Goal: Task Accomplishment & Management: Complete application form

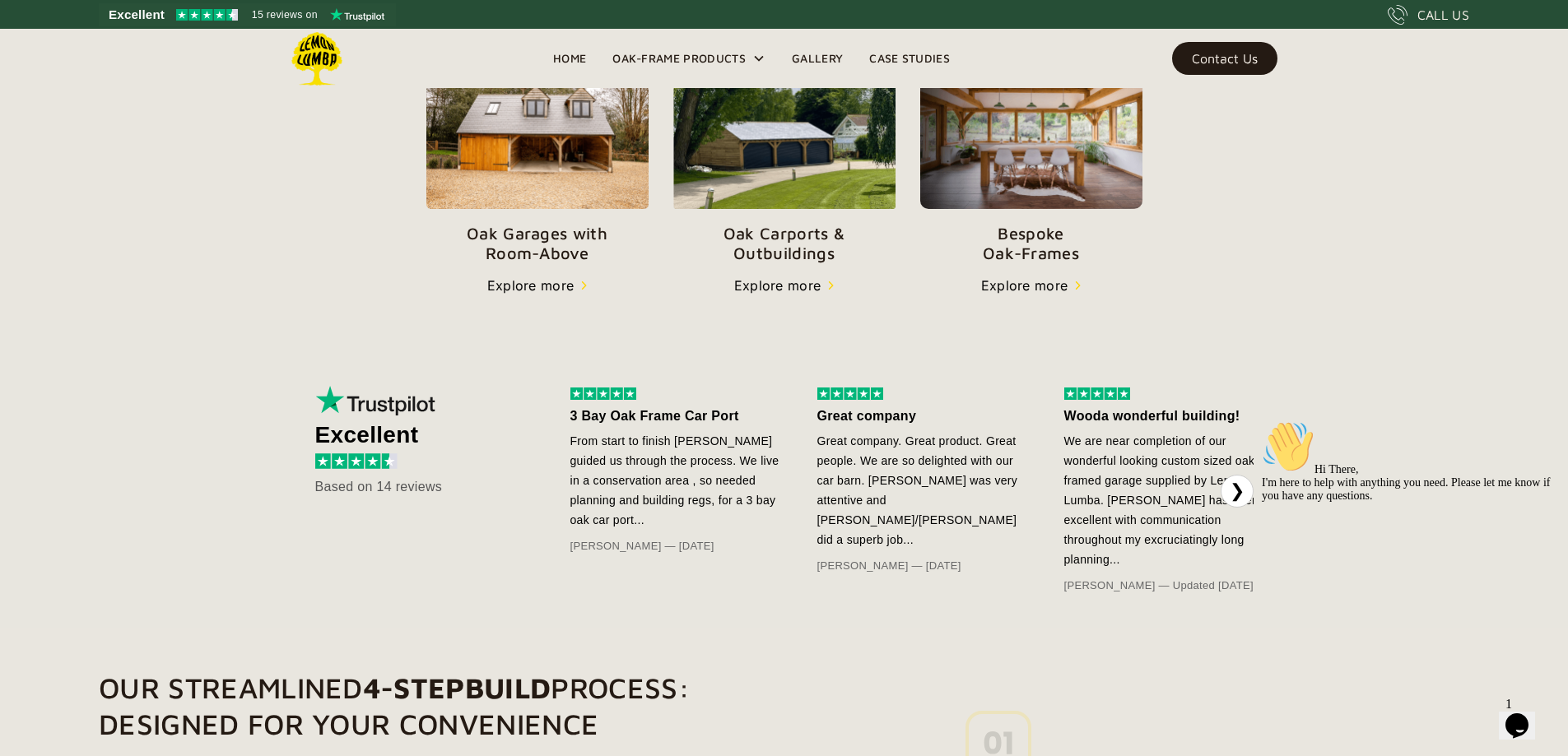
scroll to position [634, 0]
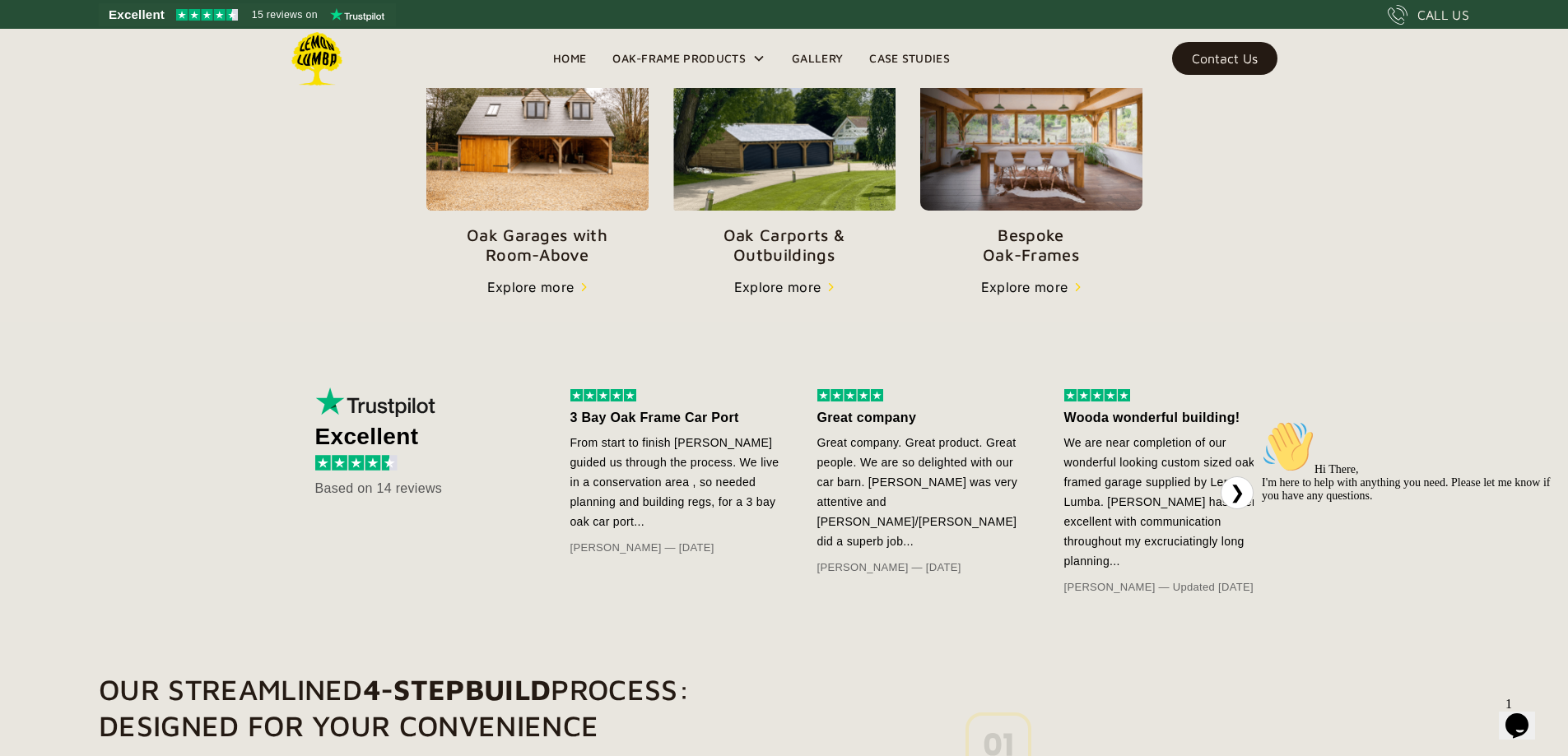
click at [1143, 211] on img at bounding box center [1031, 135] width 222 height 152
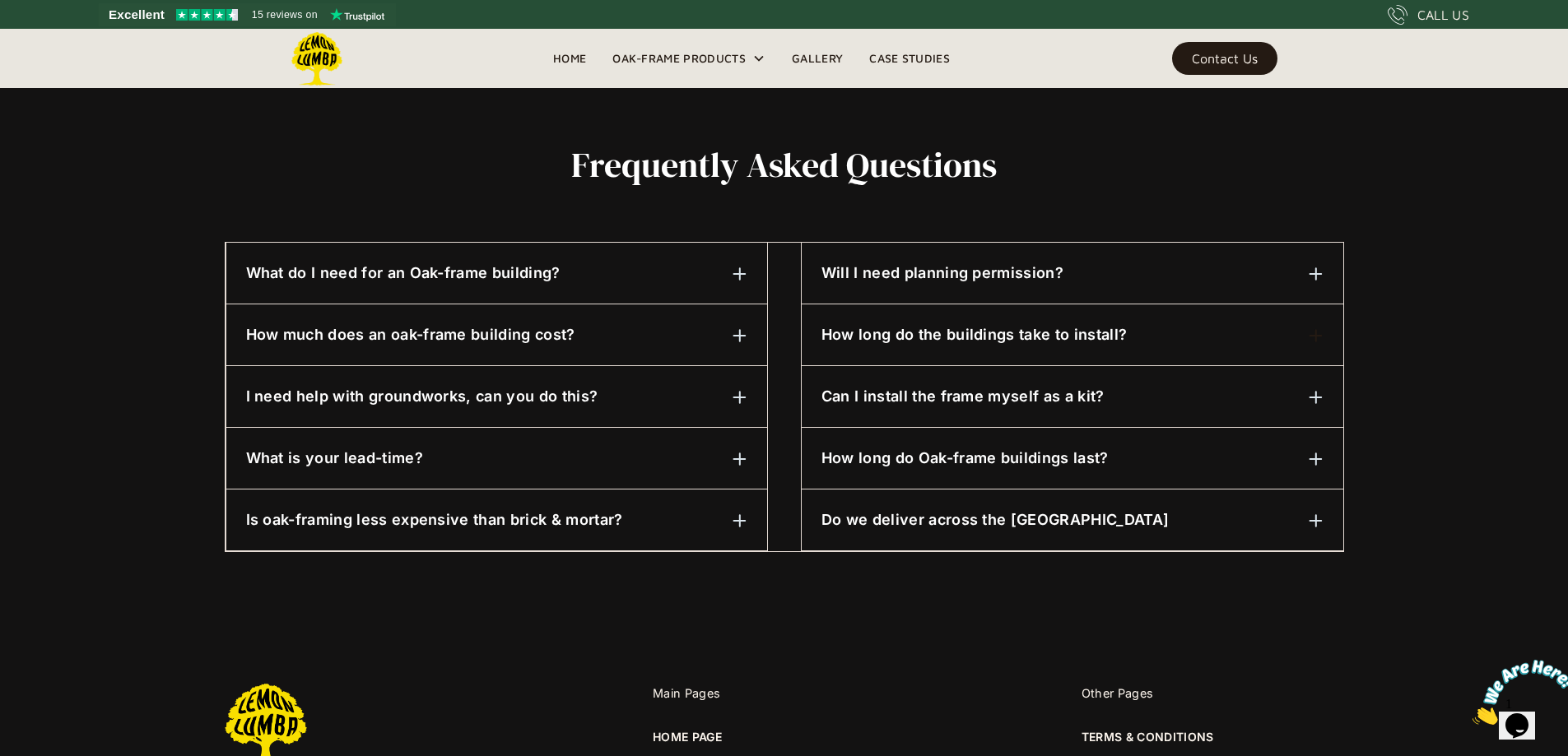
scroll to position [749, 0]
click at [841, 281] on h6 "Will I need planning permission?" at bounding box center [943, 274] width 242 height 21
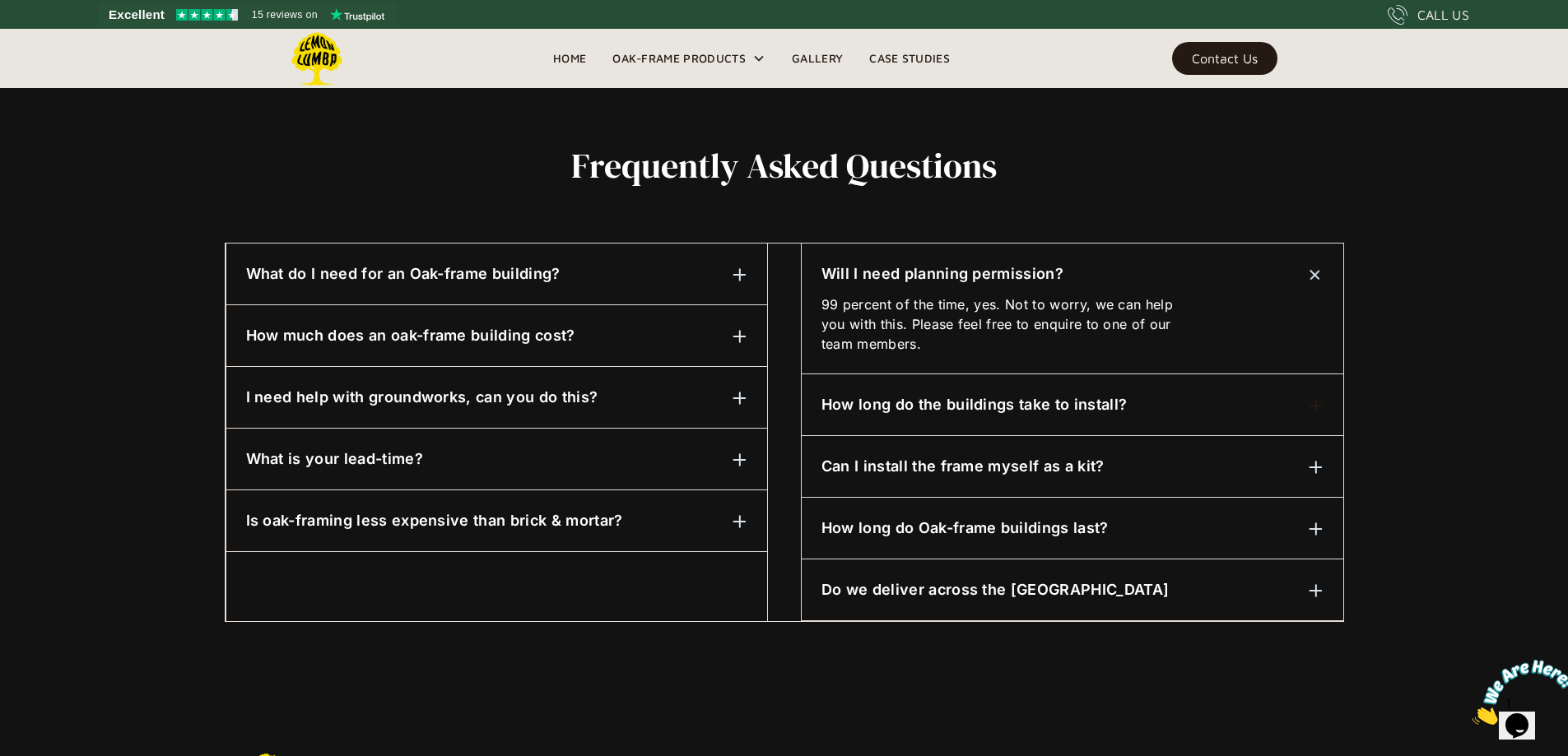
click at [1316, 272] on img at bounding box center [1315, 274] width 20 height 20
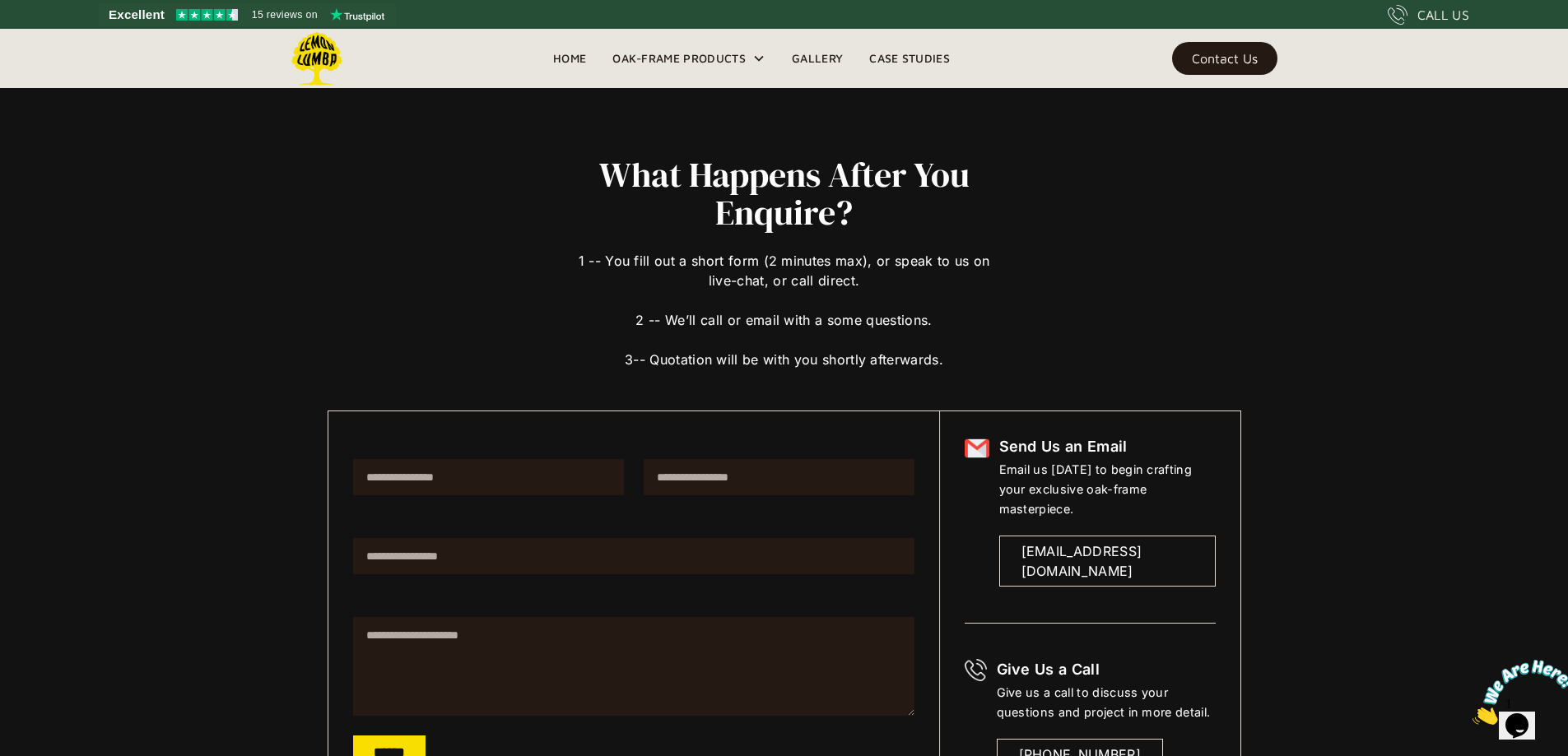
scroll to position [0, 0]
click at [815, 53] on link "Gallery" at bounding box center [817, 59] width 78 height 25
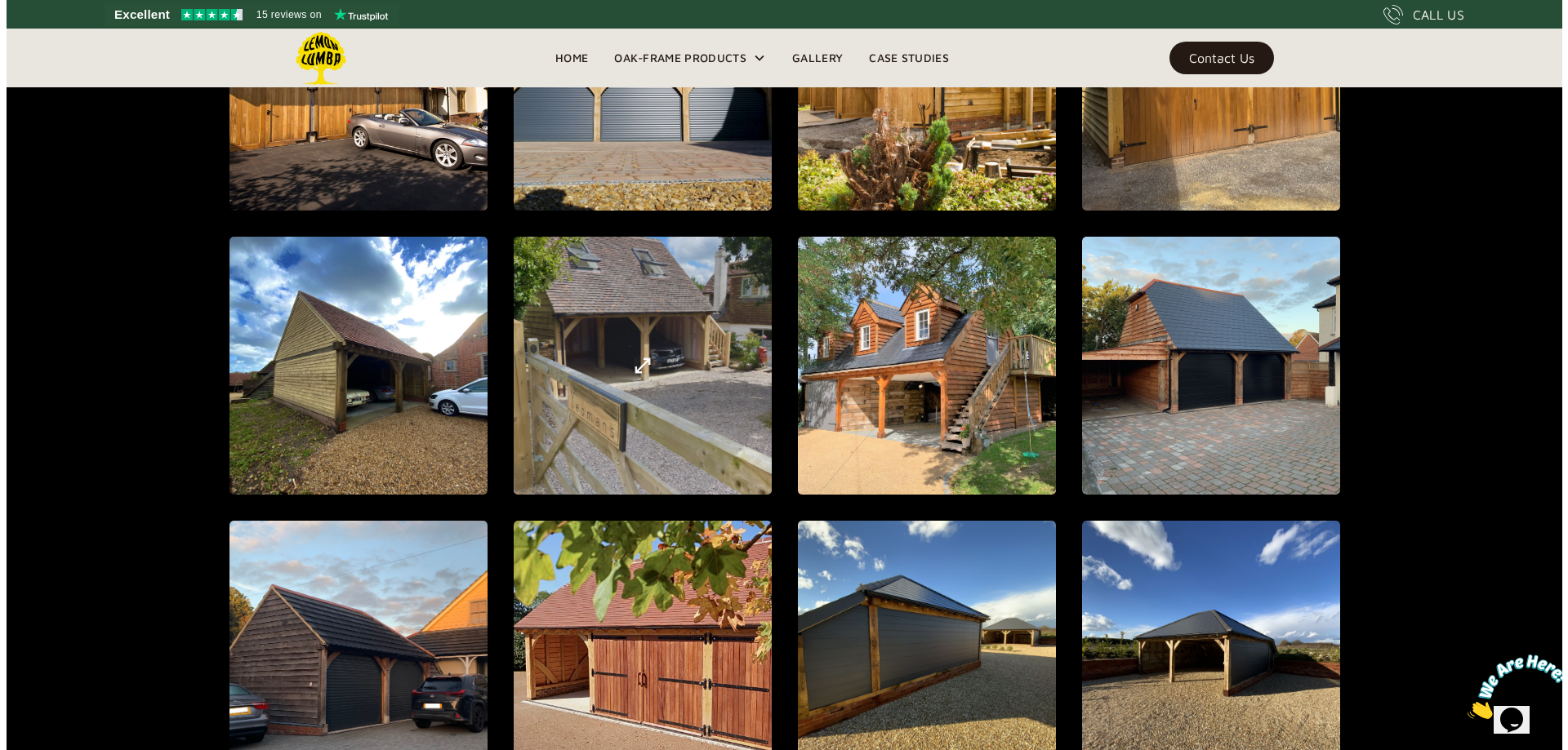
scroll to position [1486, 0]
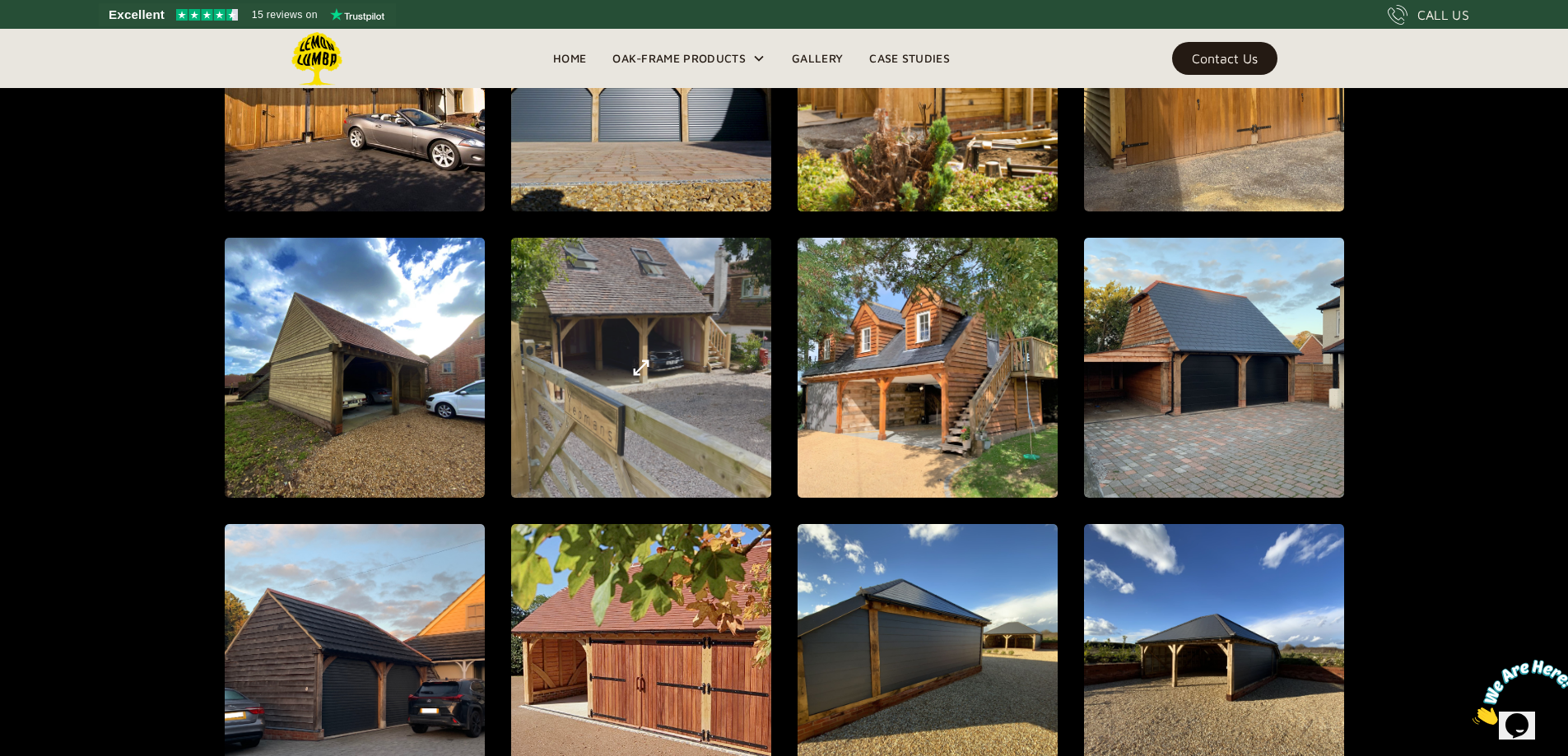
click at [584, 400] on div "open lightbox" at bounding box center [641, 369] width 734 height 793
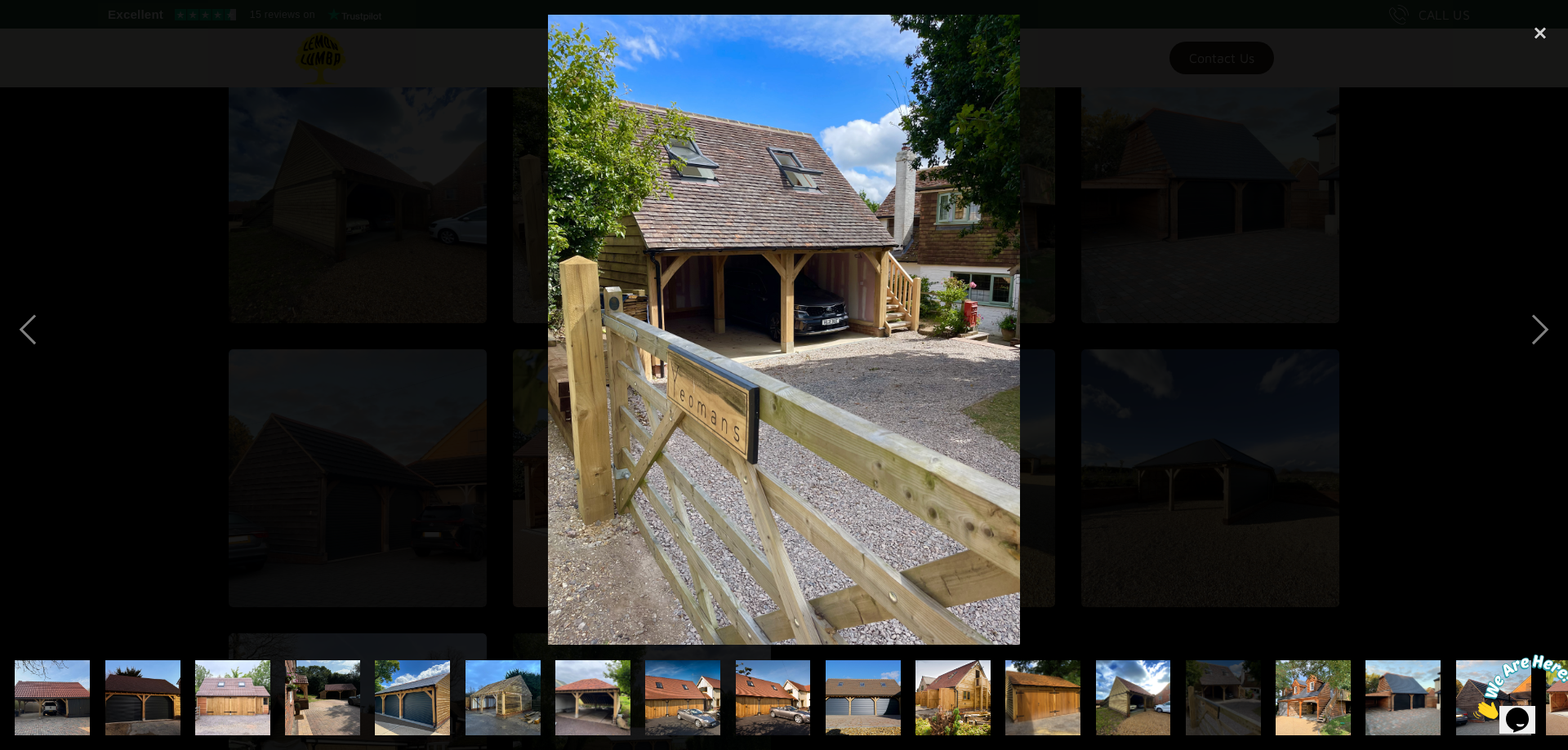
scroll to position [1657, 0]
click at [1547, 325] on div "next image" at bounding box center [1540, 330] width 56 height 630
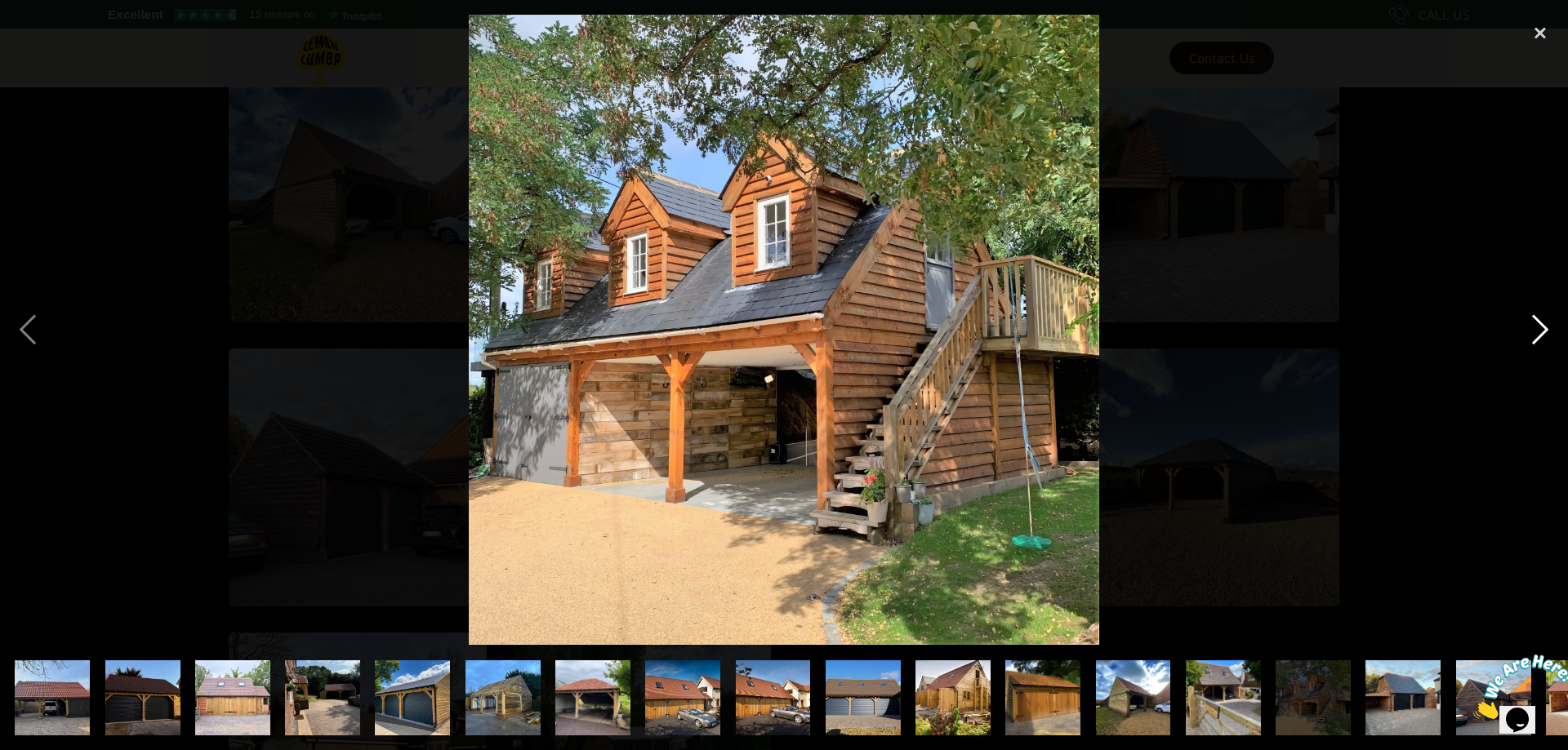
click at [1543, 325] on div "next image" at bounding box center [1540, 330] width 56 height 630
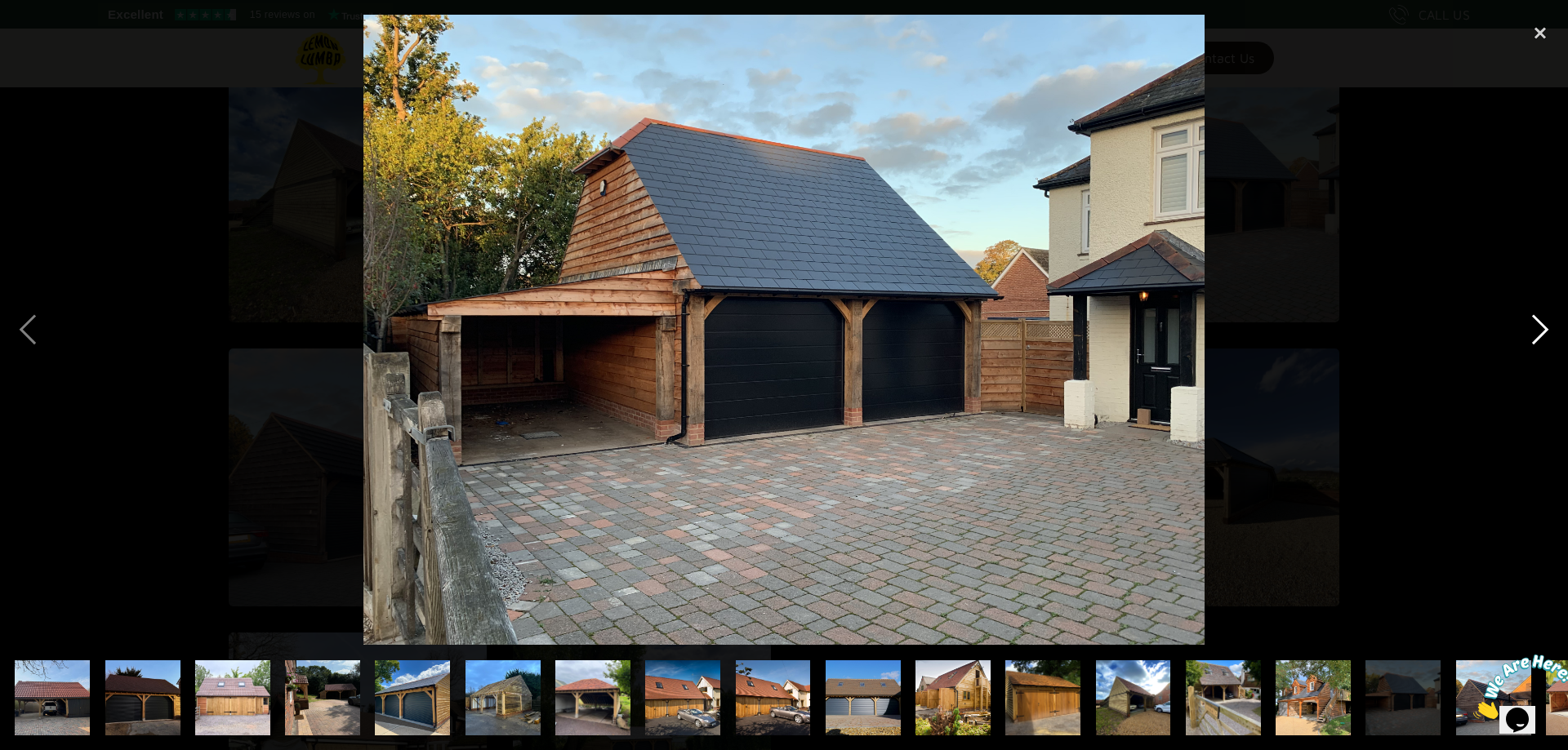
click at [1542, 325] on div "next image" at bounding box center [1540, 330] width 56 height 630
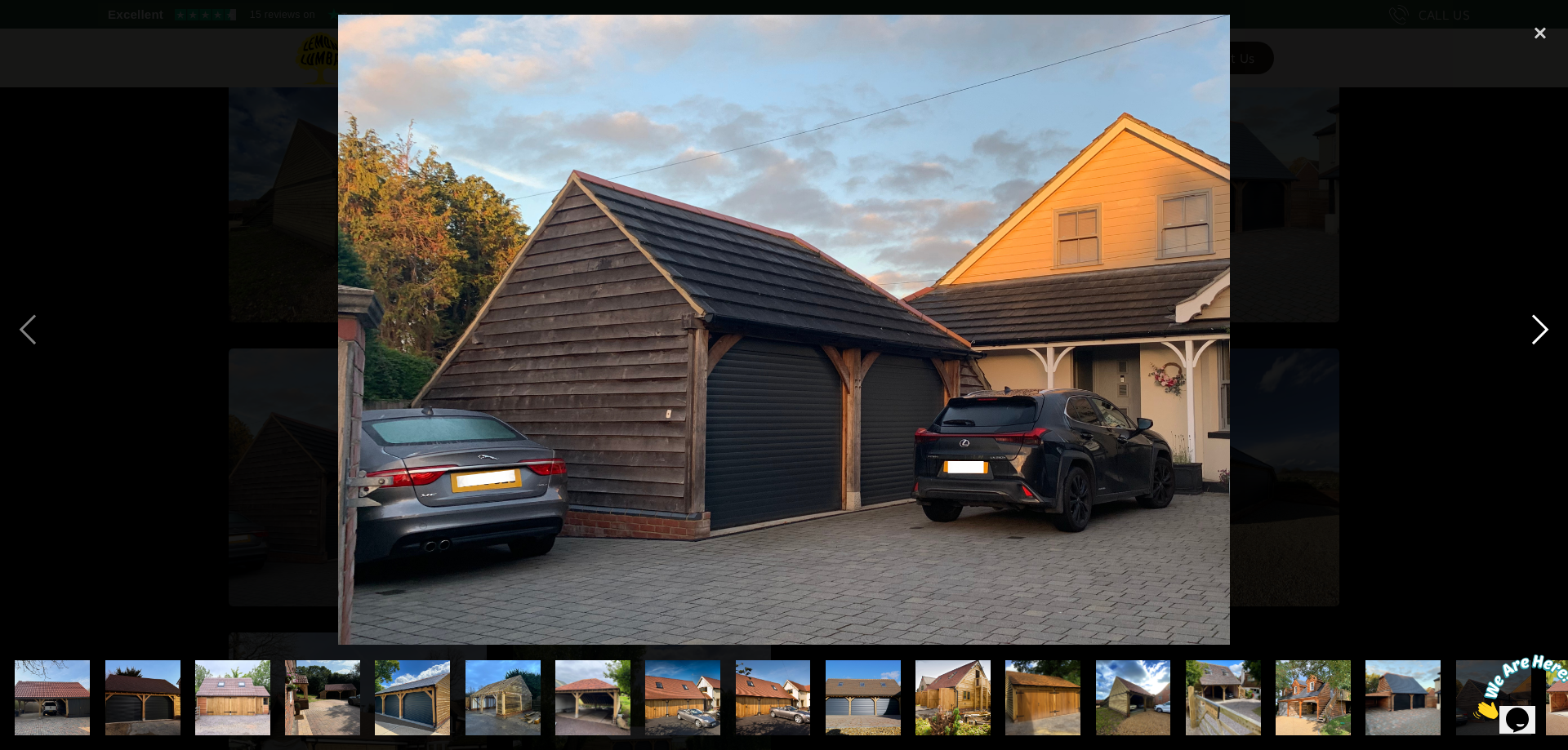
click at [1541, 325] on div "next image" at bounding box center [1540, 330] width 56 height 630
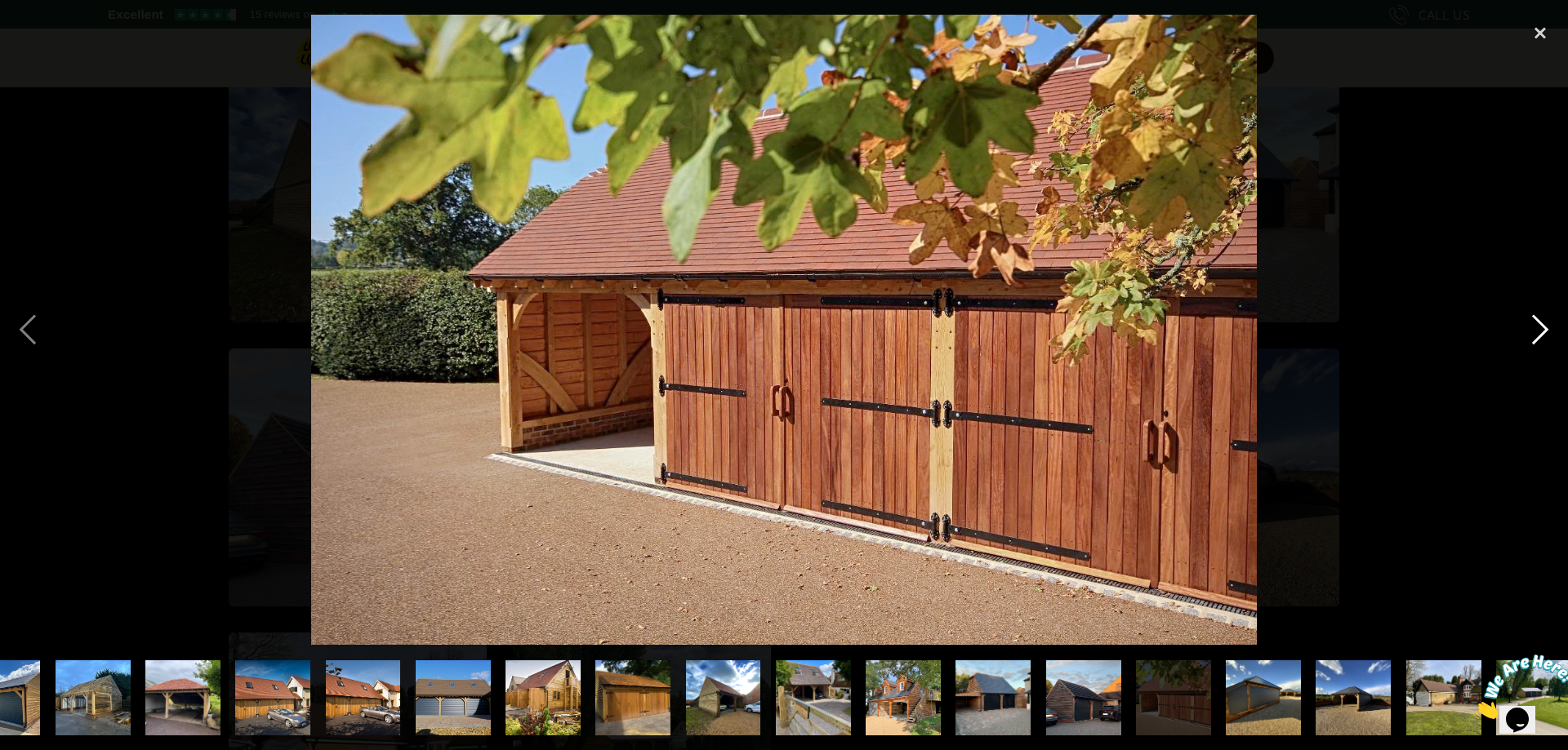
scroll to position [0, 428]
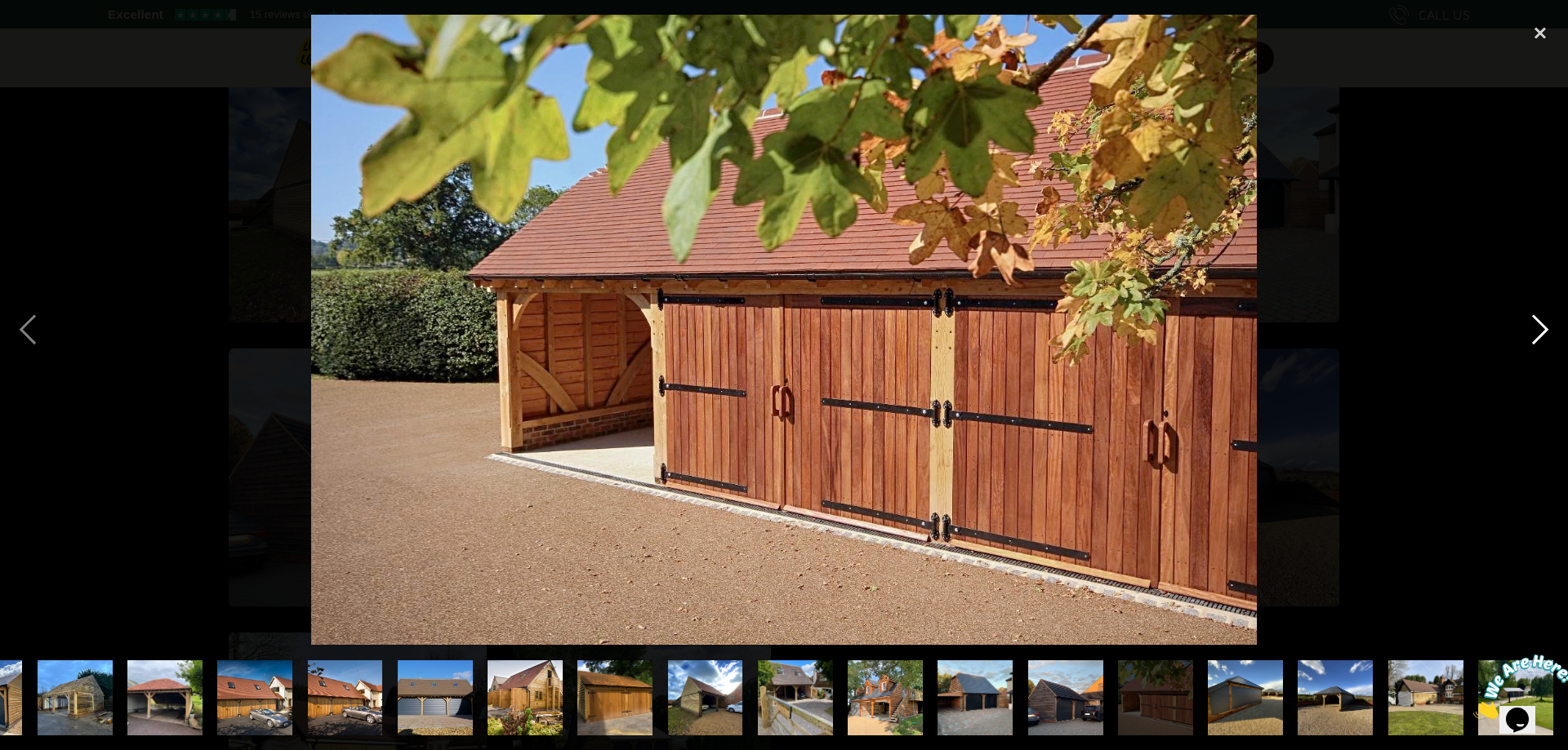
click at [1541, 325] on div "next image" at bounding box center [1540, 330] width 56 height 630
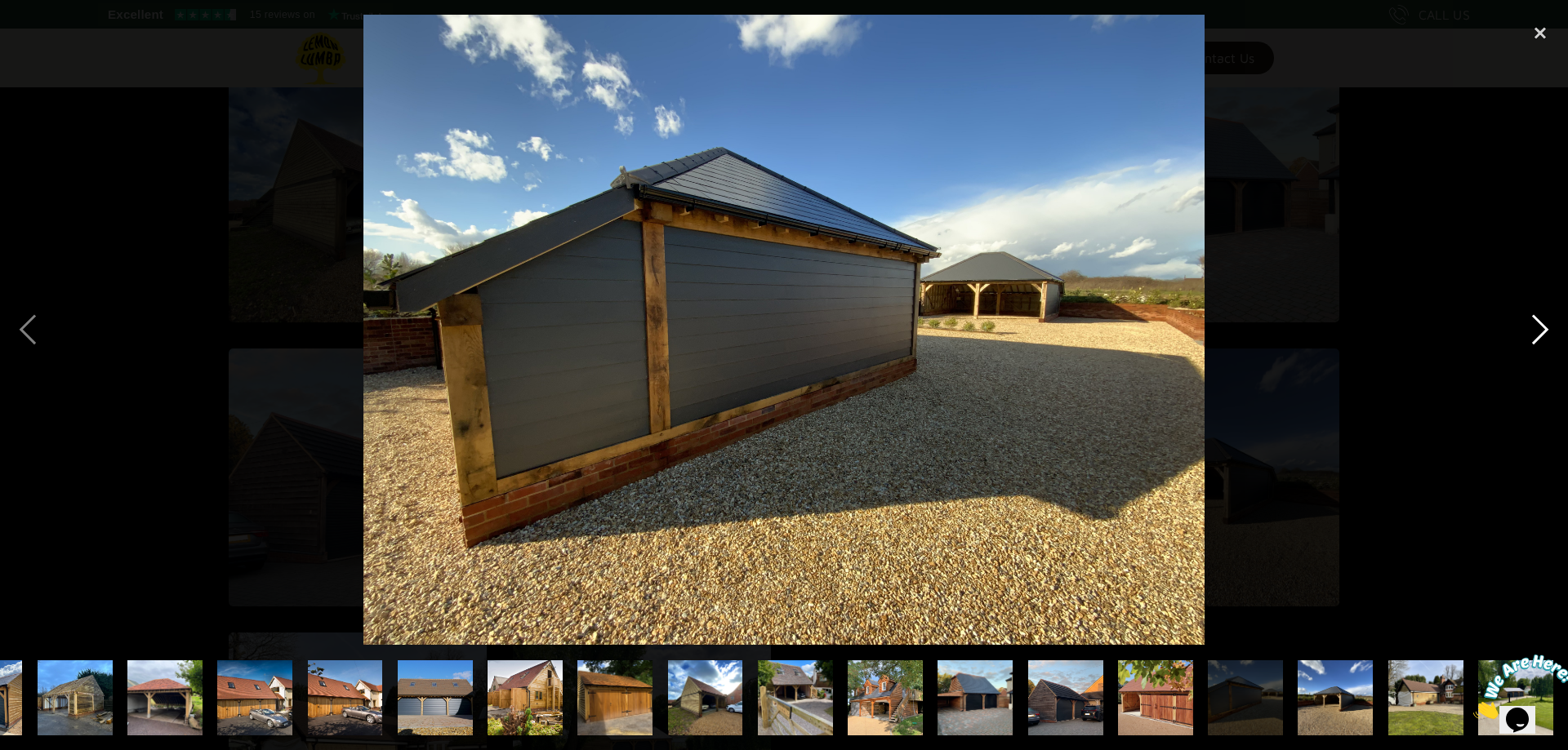
click at [1541, 325] on div "next image" at bounding box center [1540, 330] width 56 height 630
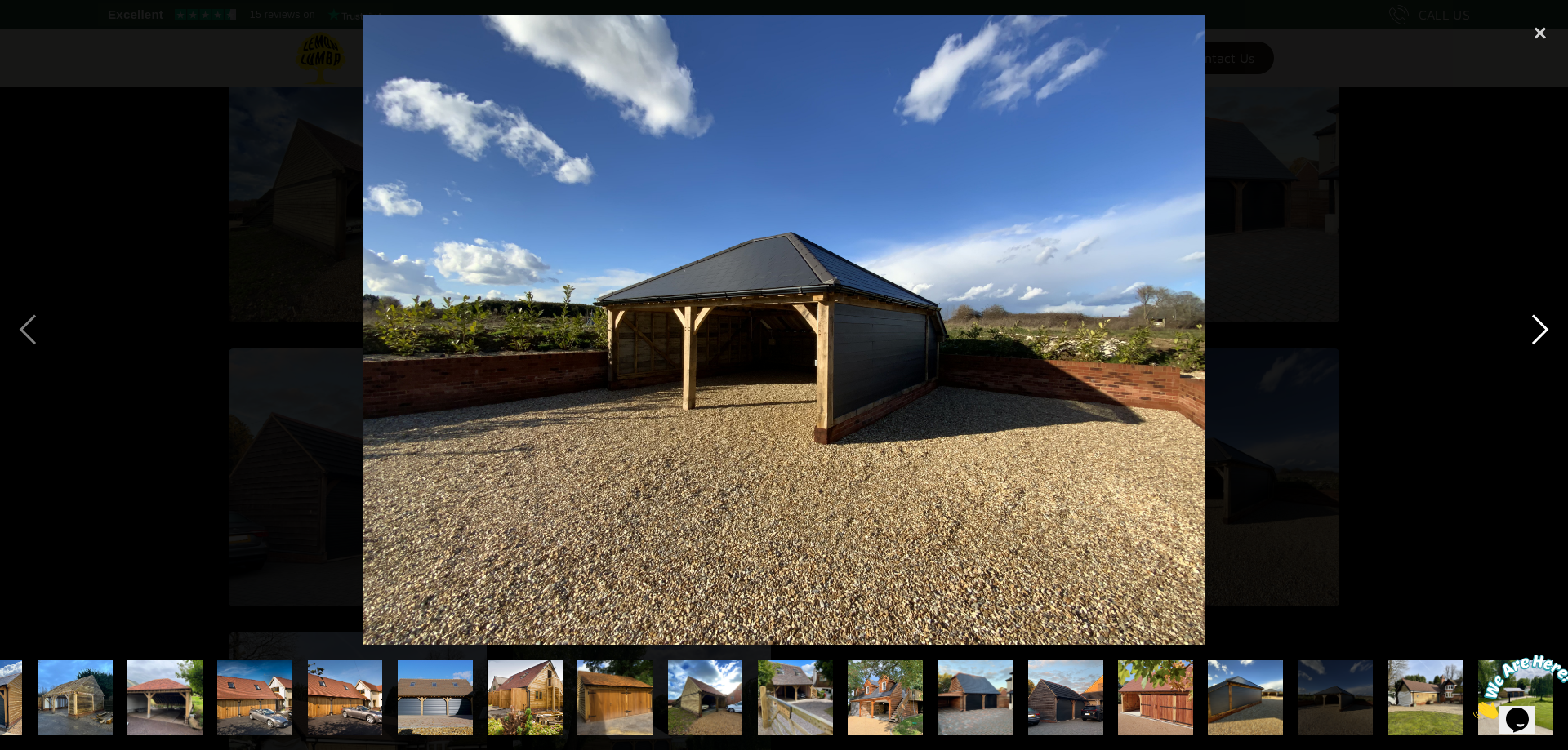
click at [1541, 325] on div "next image" at bounding box center [1540, 330] width 56 height 630
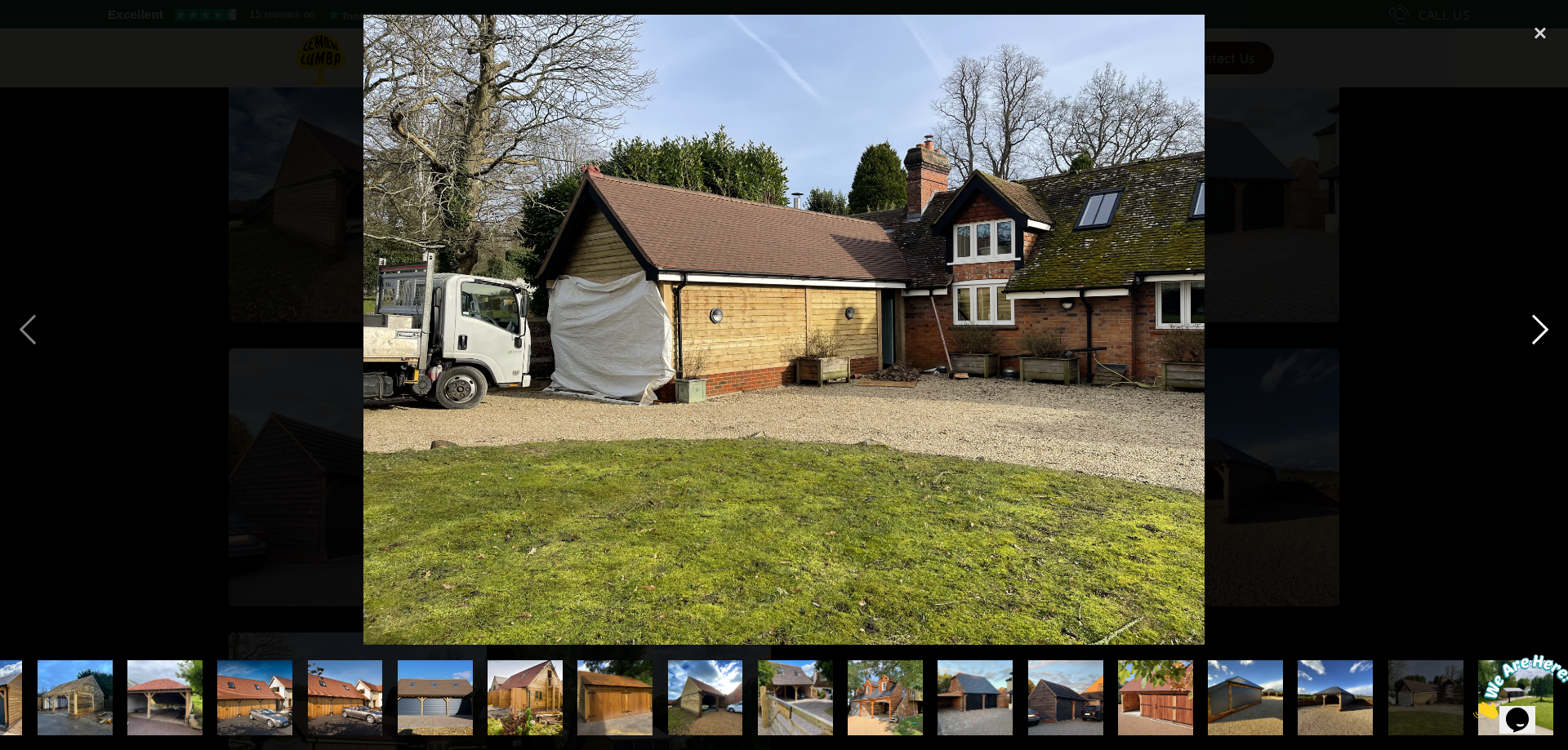
click at [1540, 325] on div "next image" at bounding box center [1540, 330] width 56 height 630
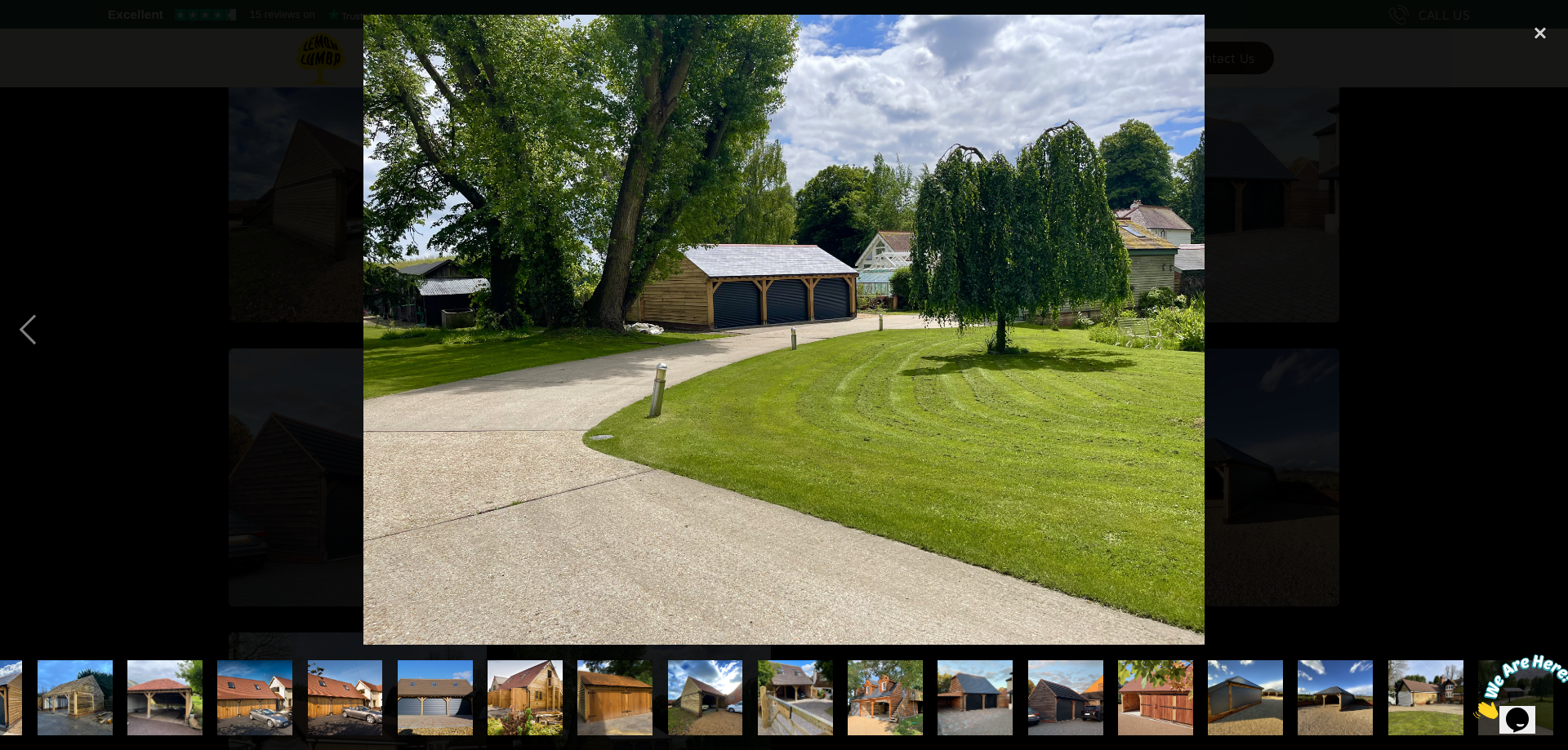
click at [1539, 325] on div "next image" at bounding box center [1540, 330] width 56 height 630
click at [1528, 347] on div "next image" at bounding box center [1540, 330] width 56 height 630
click at [22, 324] on div "previous image" at bounding box center [27, 330] width 56 height 630
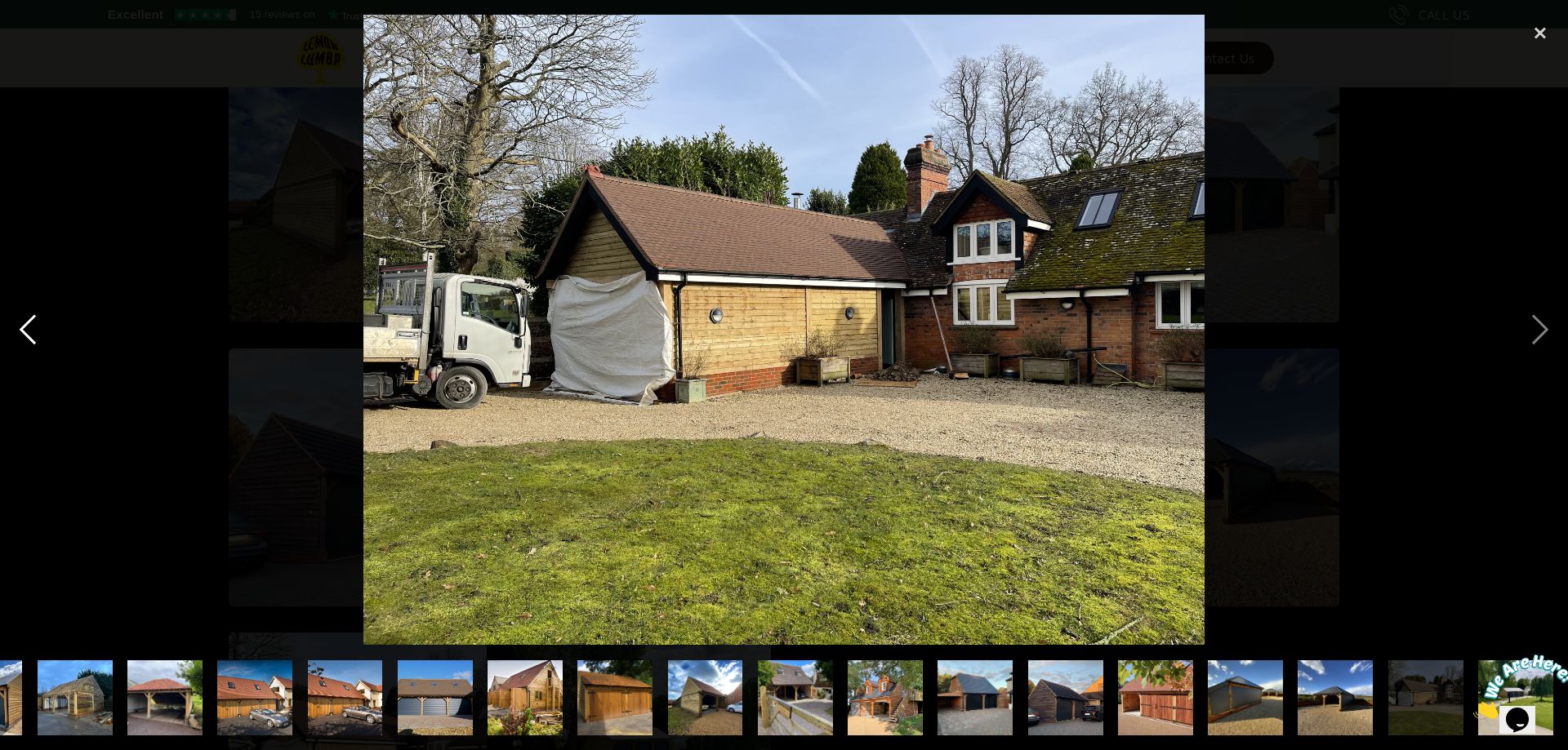
click at [22, 324] on div "previous image" at bounding box center [27, 330] width 56 height 630
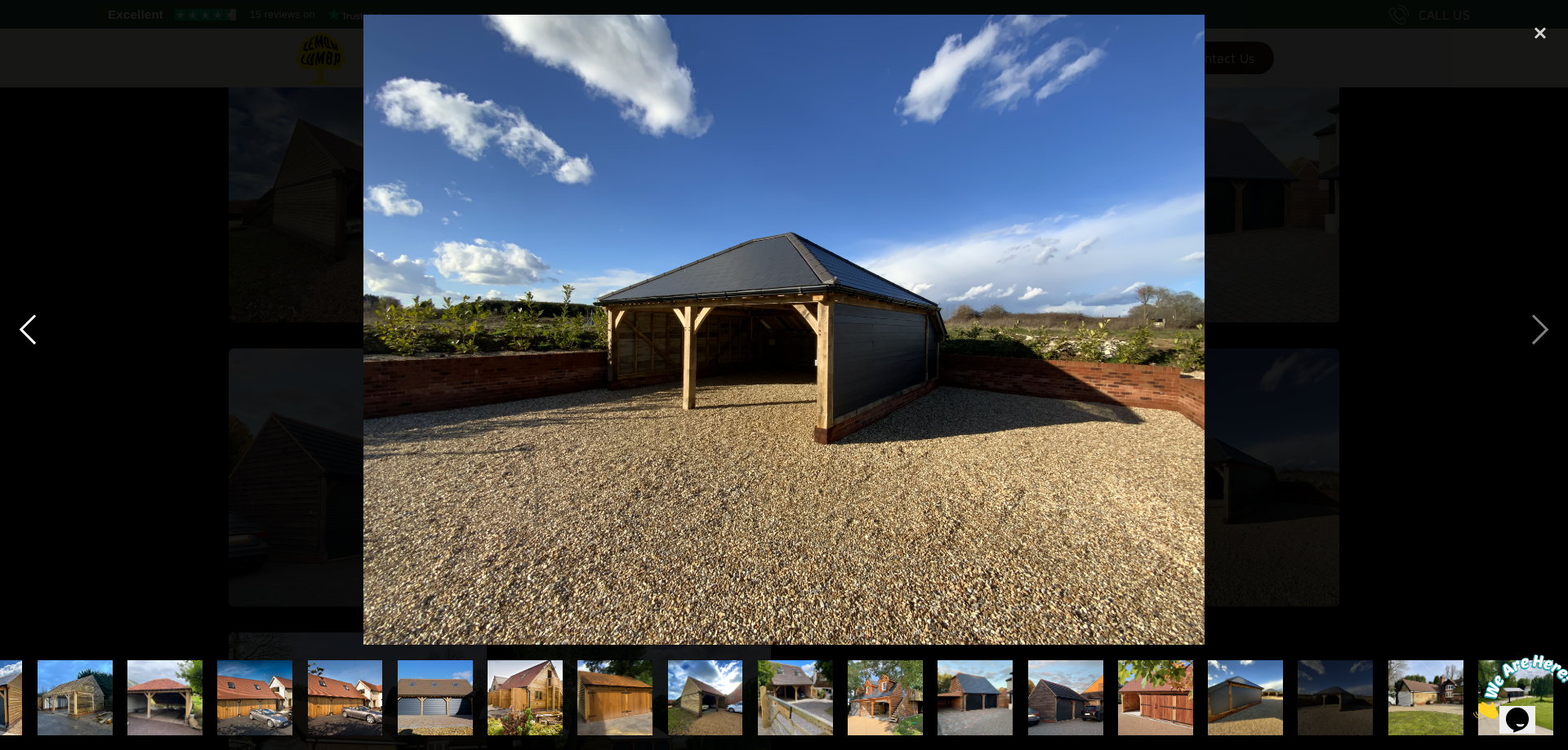
click at [22, 324] on div "previous image" at bounding box center [27, 330] width 56 height 630
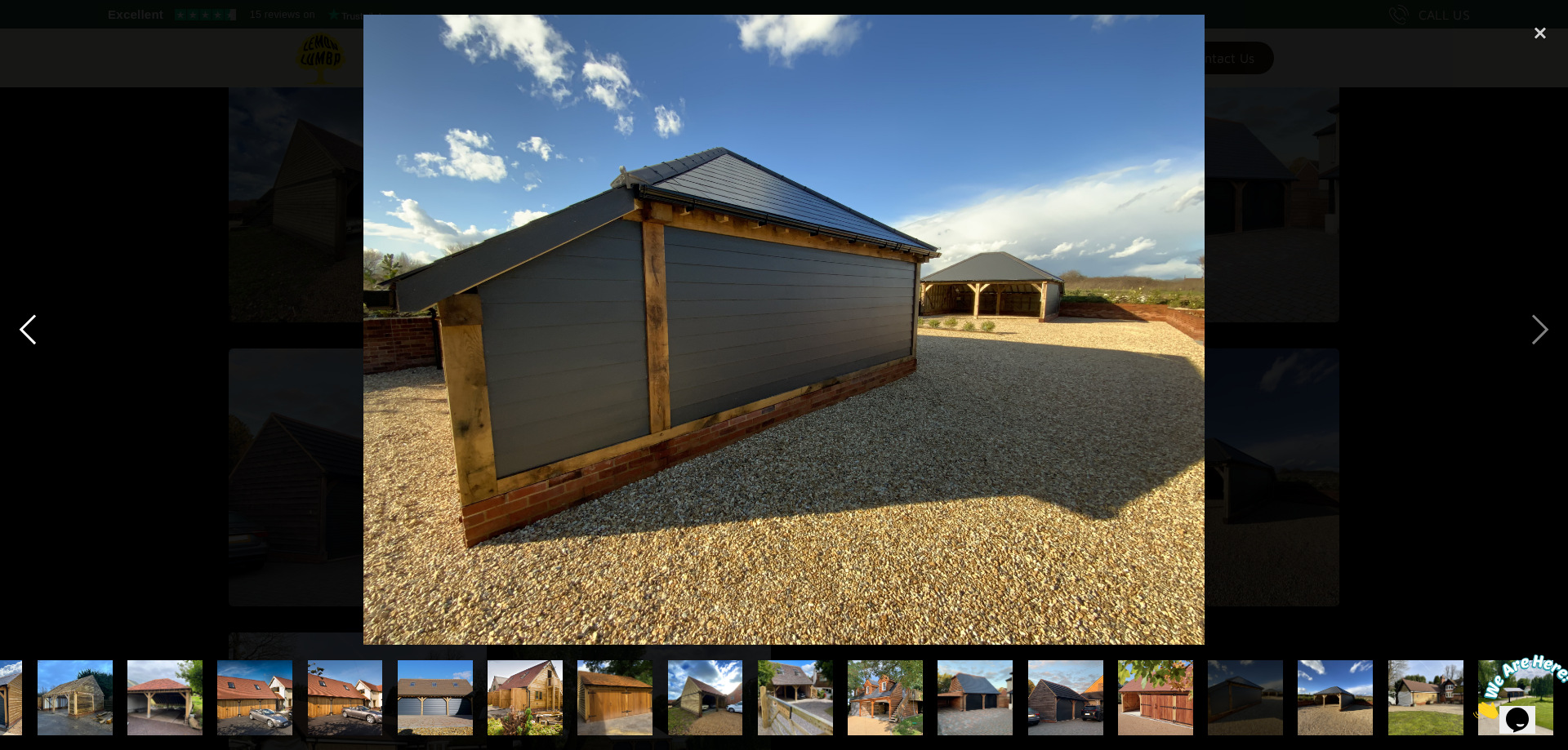
click at [22, 324] on div "previous image" at bounding box center [27, 330] width 56 height 630
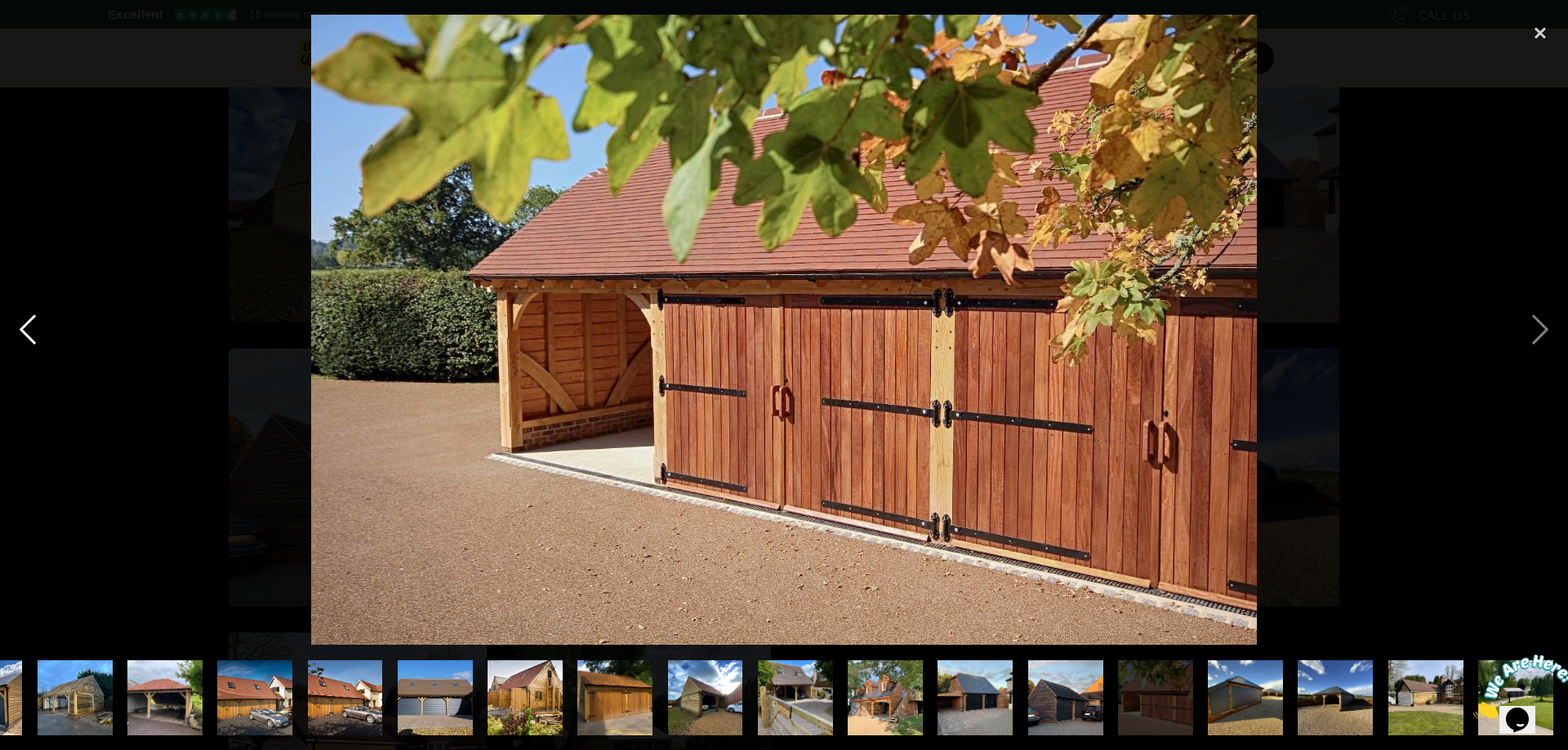
click at [22, 324] on div "previous image" at bounding box center [27, 330] width 56 height 630
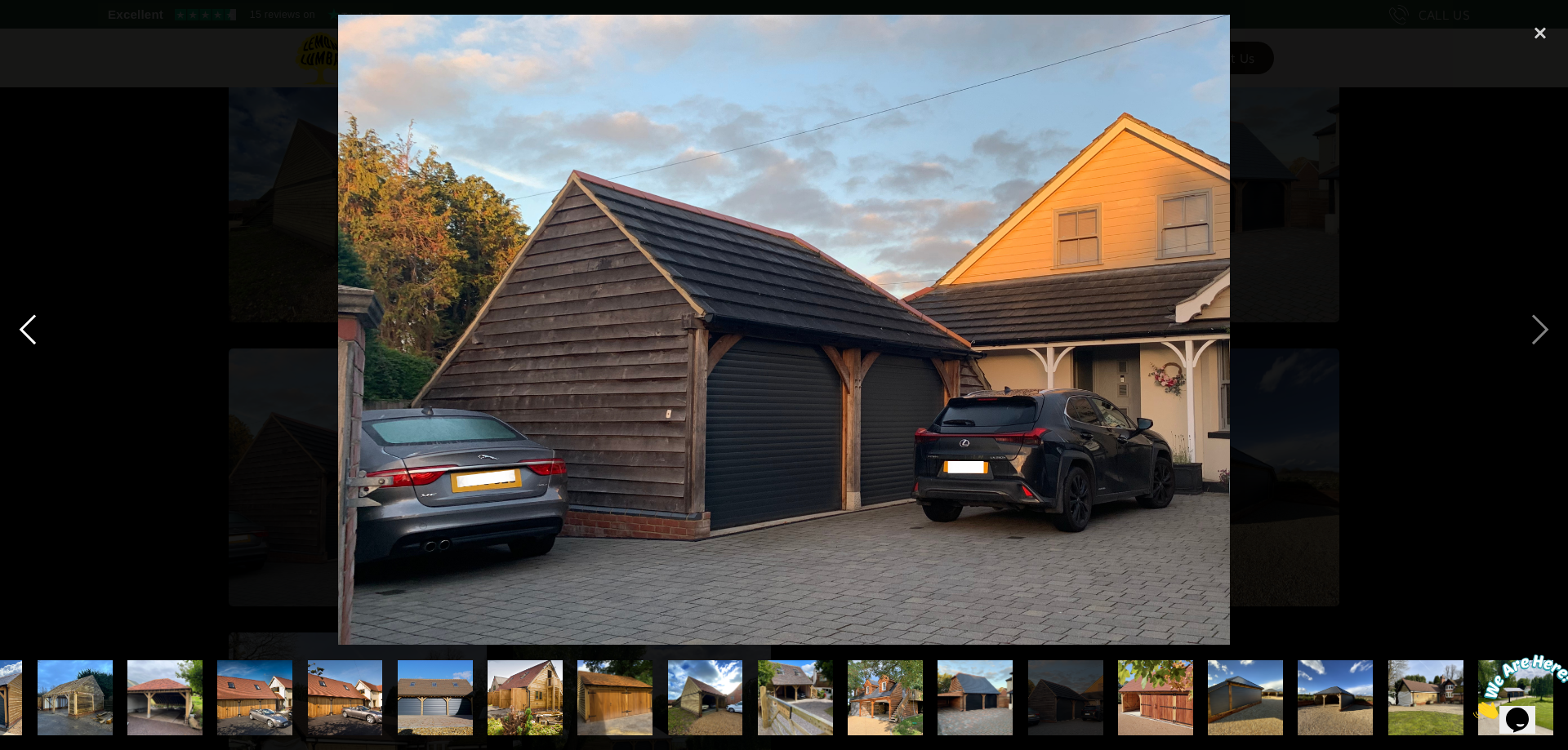
click at [22, 324] on div "previous image" at bounding box center [27, 330] width 56 height 630
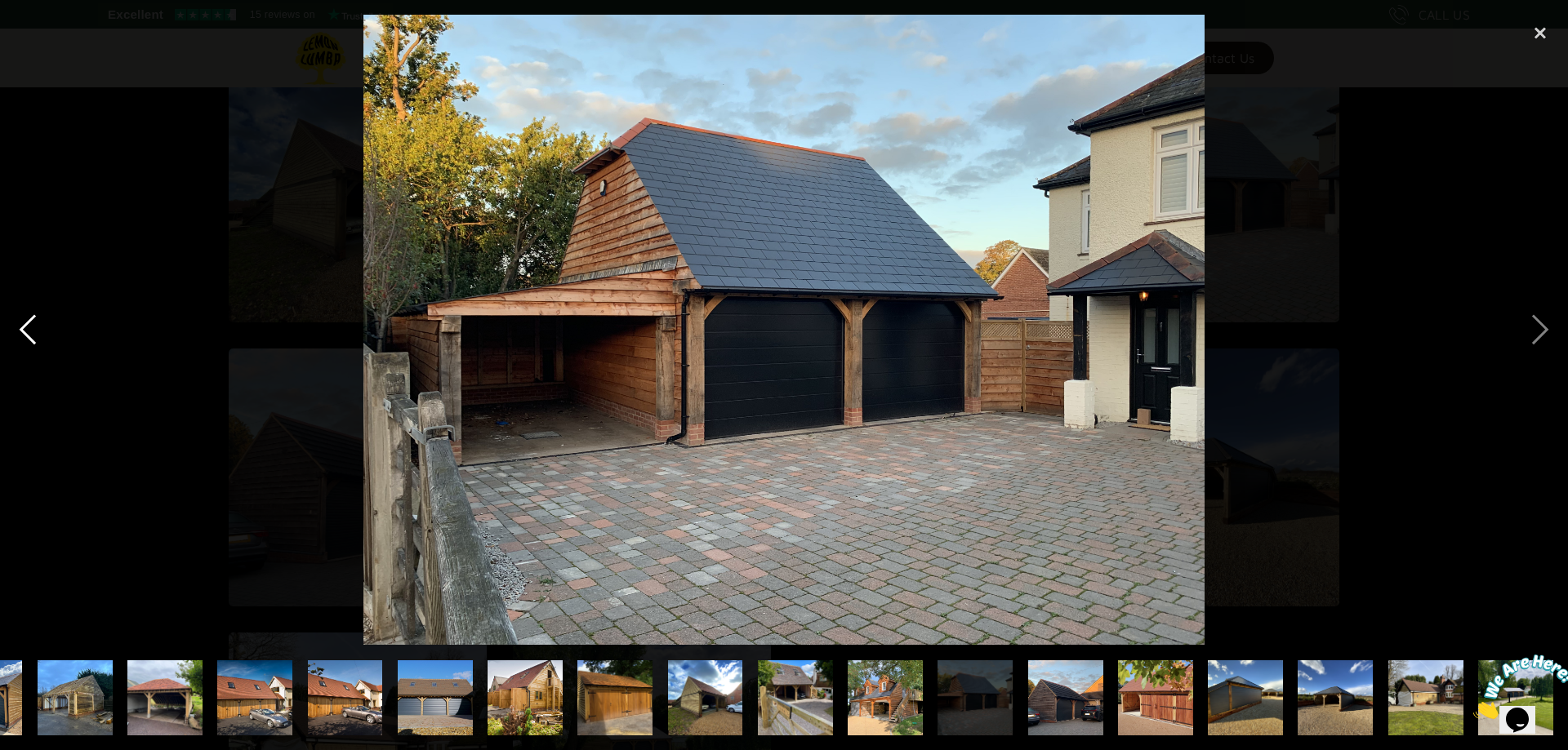
click at [22, 324] on div "previous image" at bounding box center [27, 330] width 56 height 630
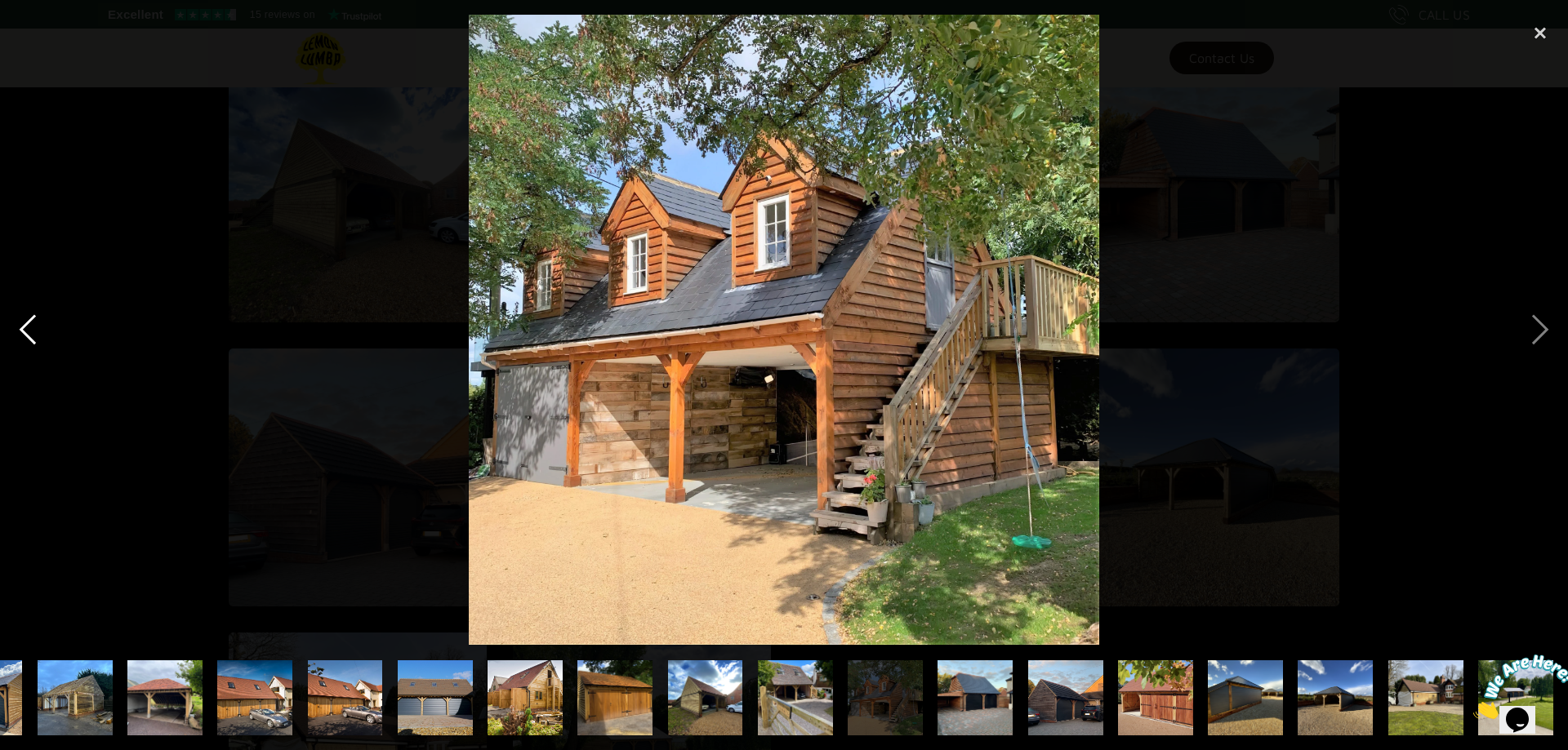
click at [22, 324] on div "previous image" at bounding box center [27, 330] width 56 height 630
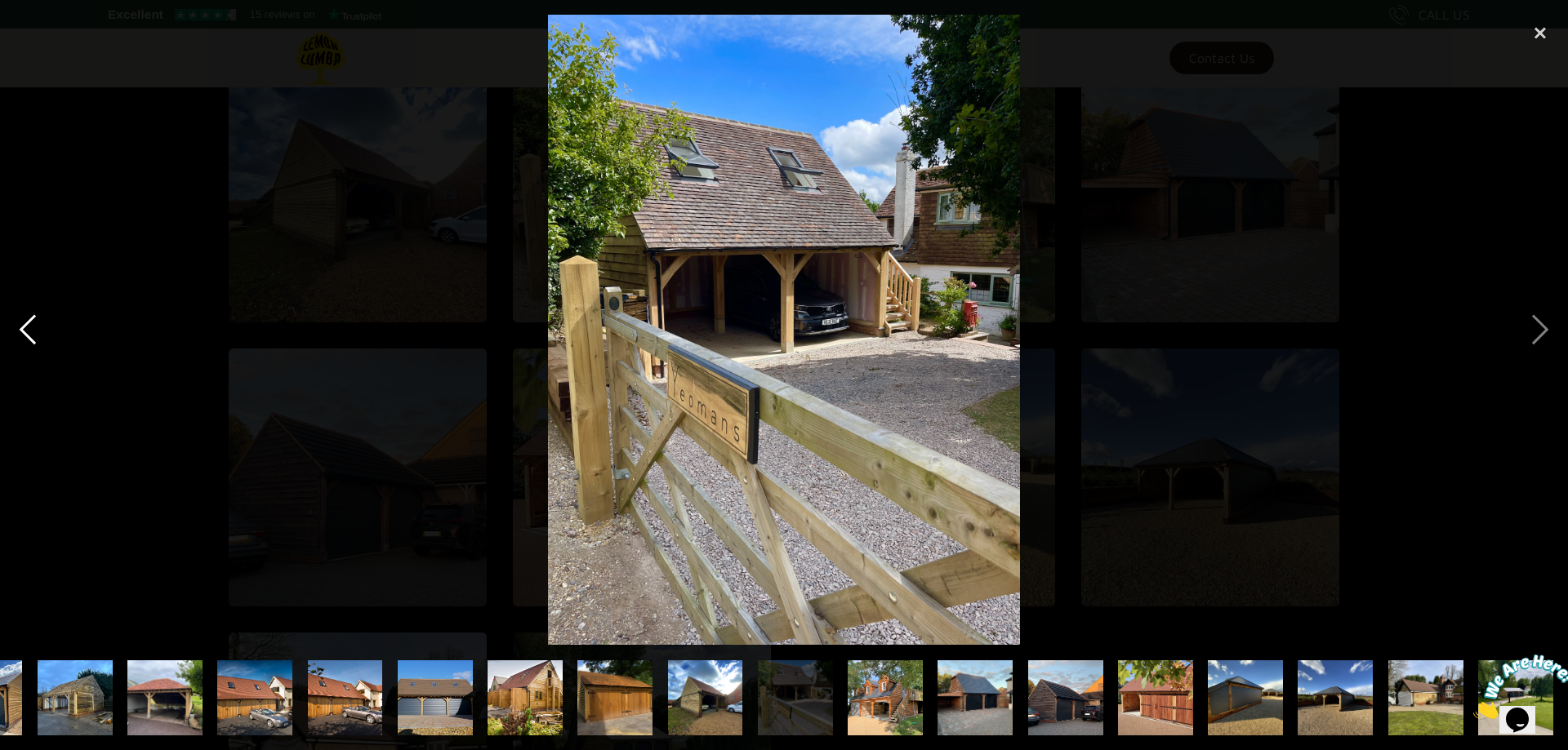
click at [22, 324] on div "previous image" at bounding box center [27, 330] width 56 height 630
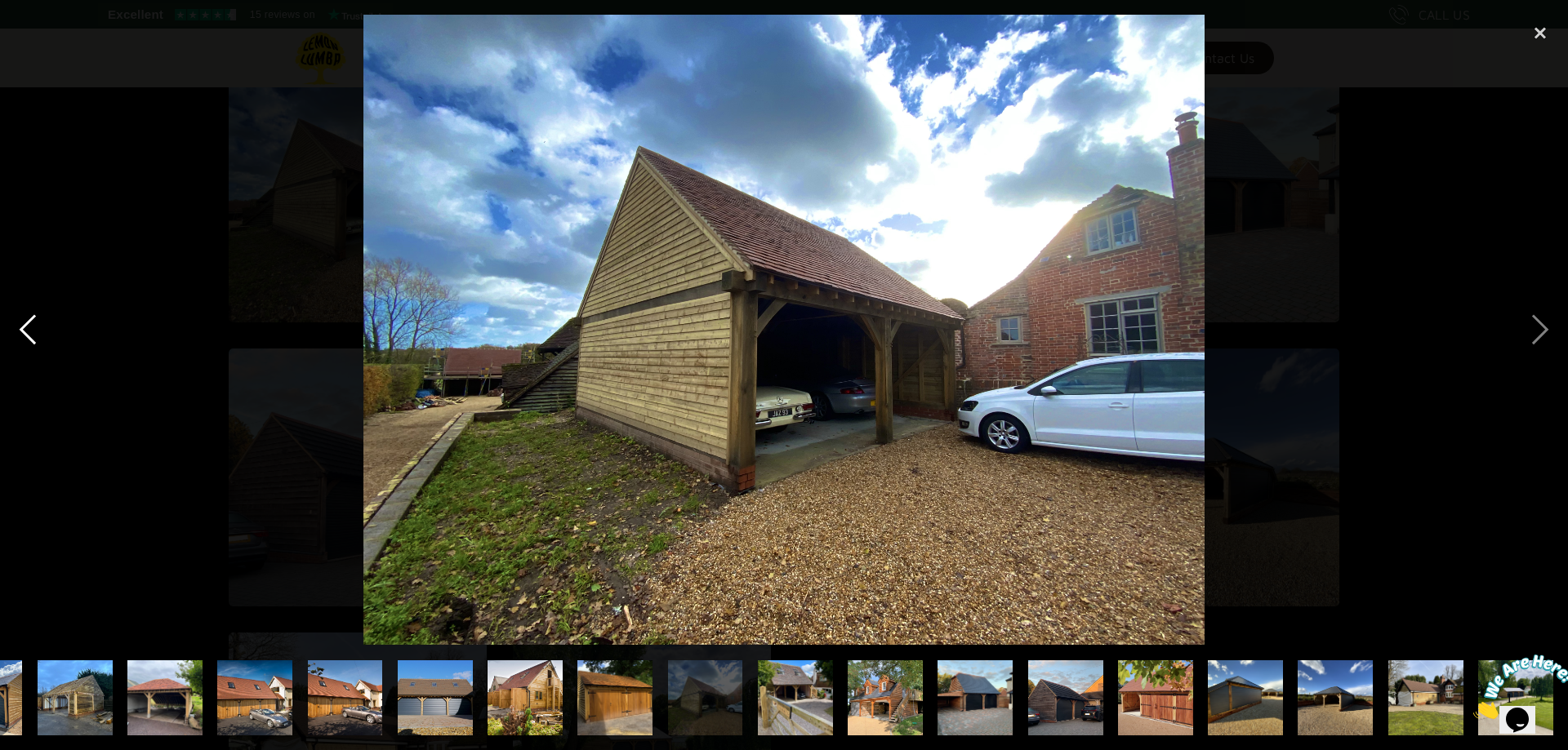
click at [22, 324] on div "previous image" at bounding box center [27, 330] width 56 height 630
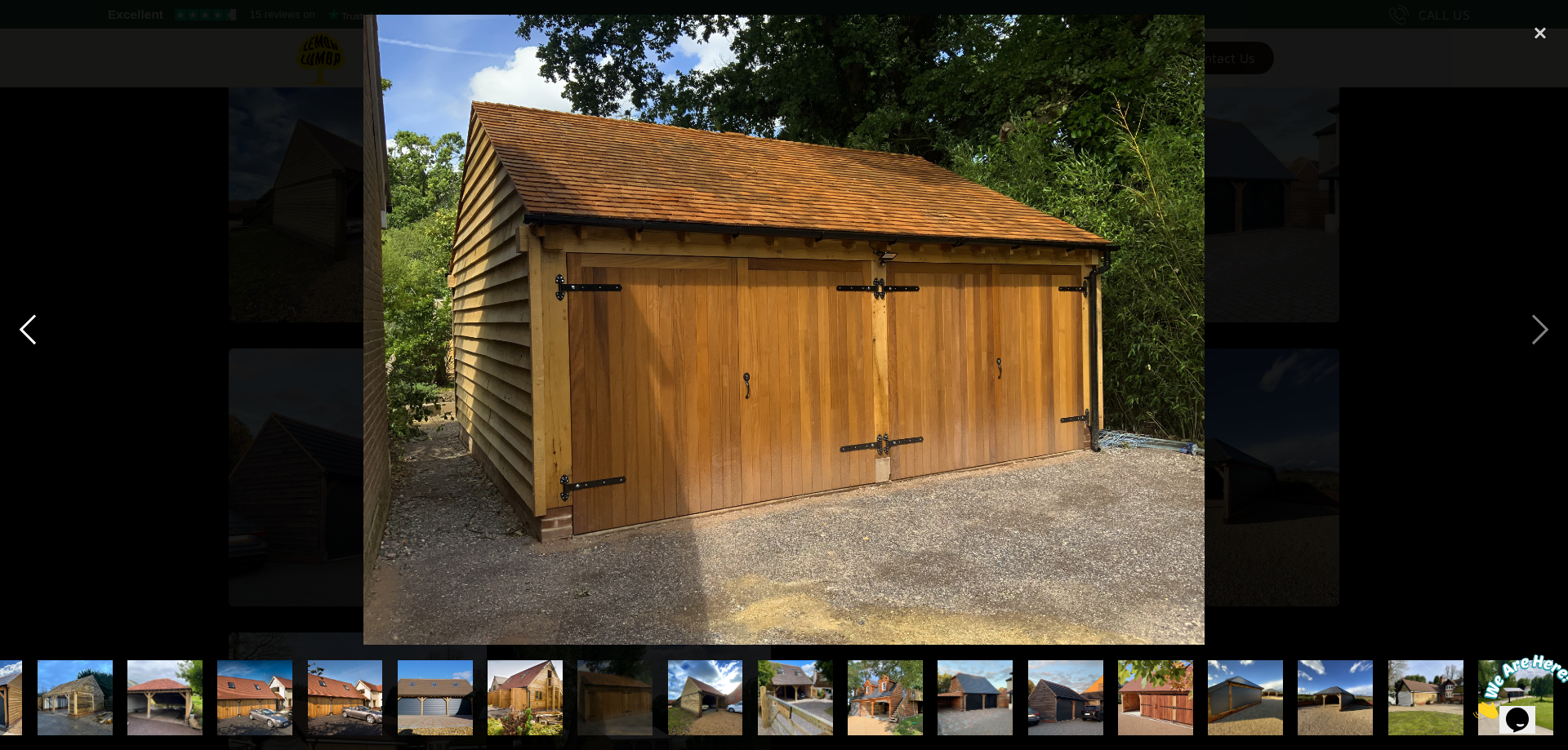
click at [22, 324] on div "previous image" at bounding box center [27, 330] width 56 height 630
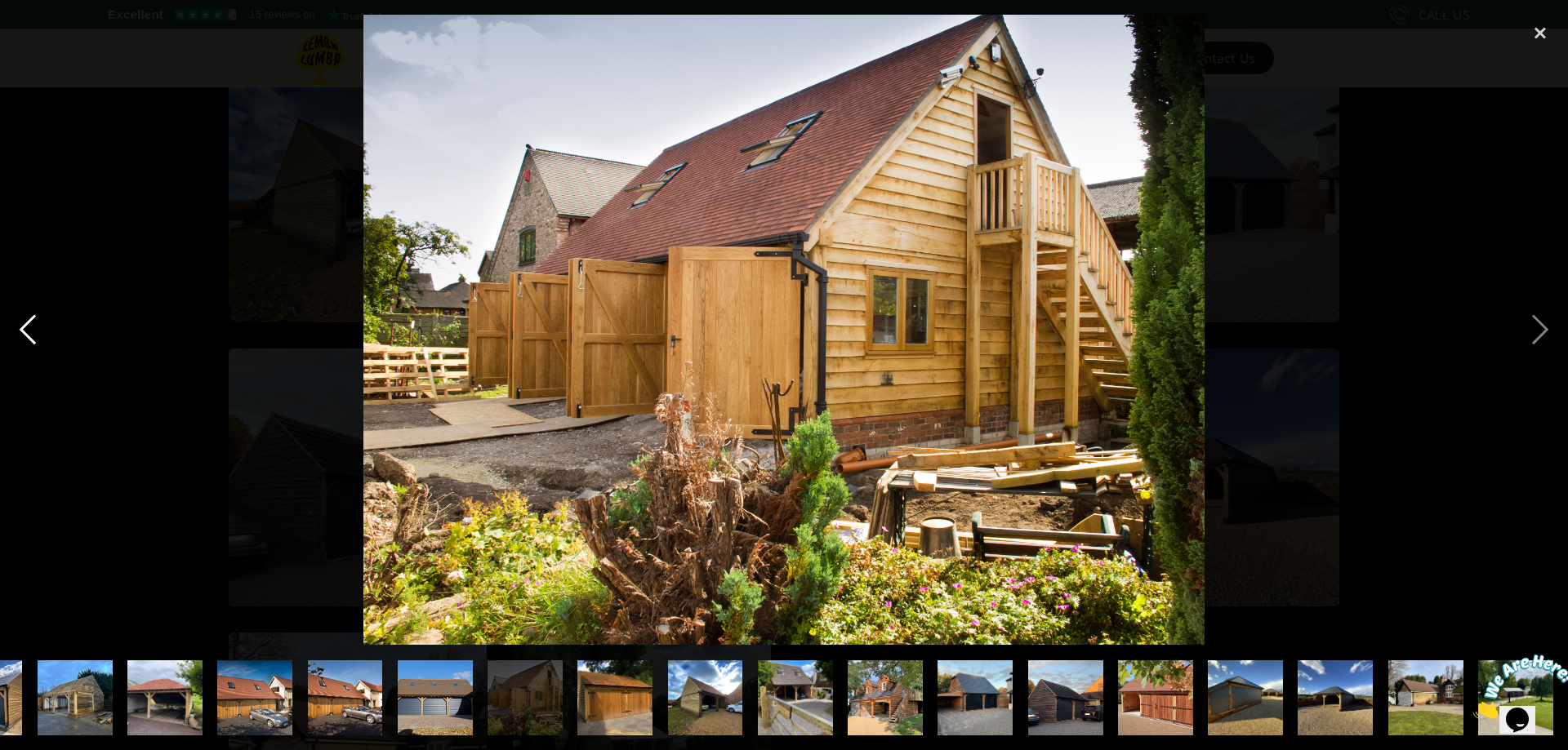
click at [22, 324] on div "previous image" at bounding box center [27, 330] width 56 height 630
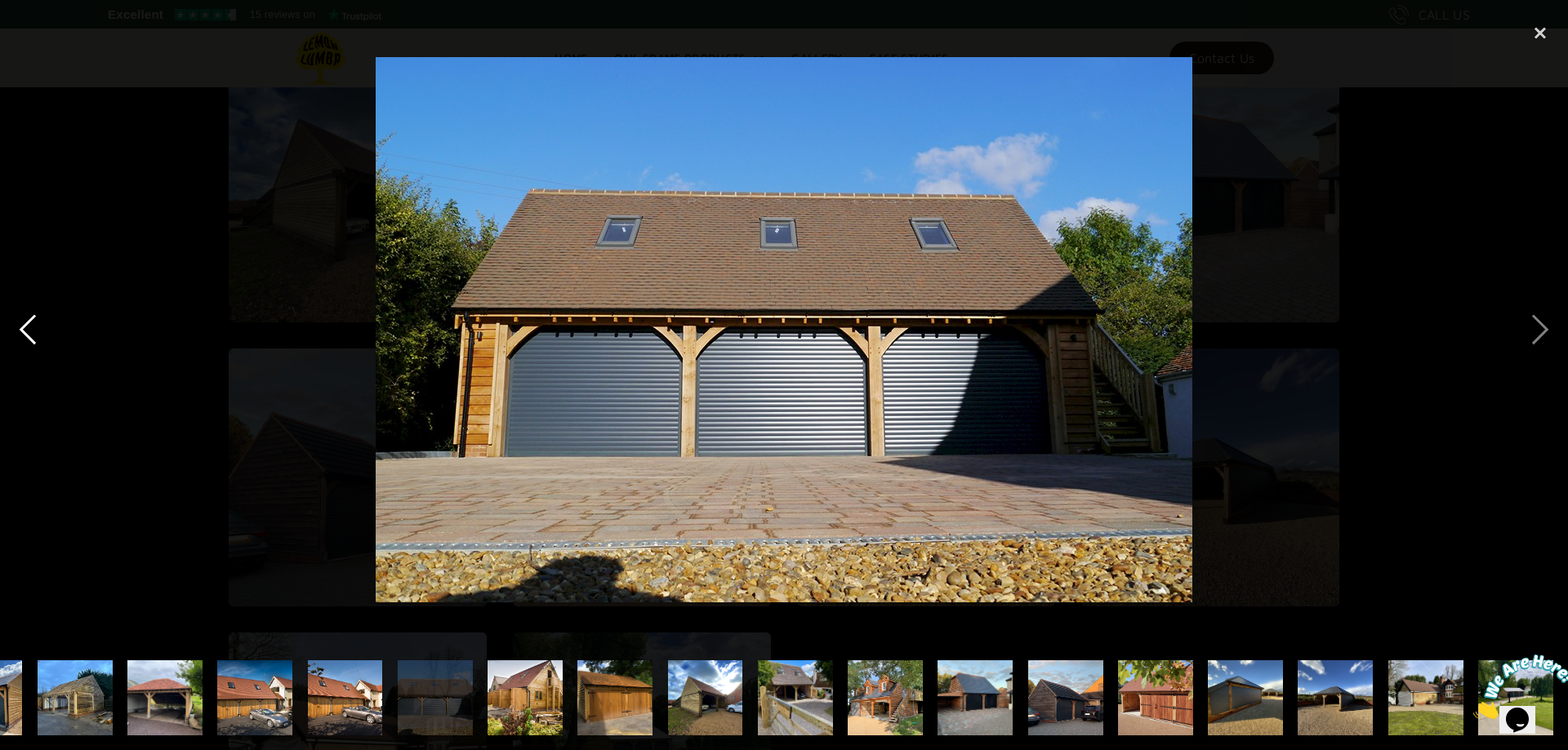
click at [22, 324] on div "previous image" at bounding box center [27, 330] width 56 height 630
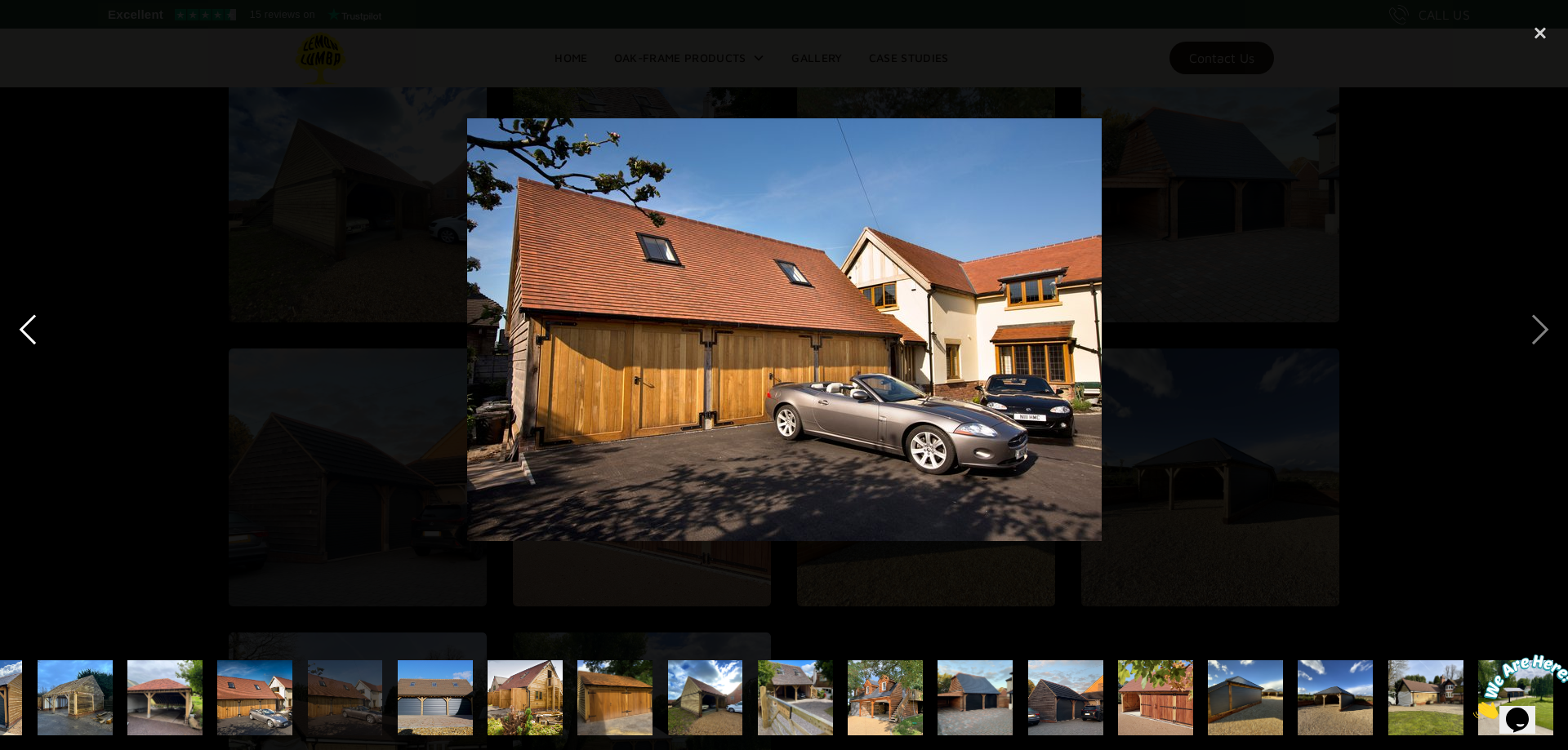
click at [22, 324] on div "previous image" at bounding box center [27, 330] width 56 height 630
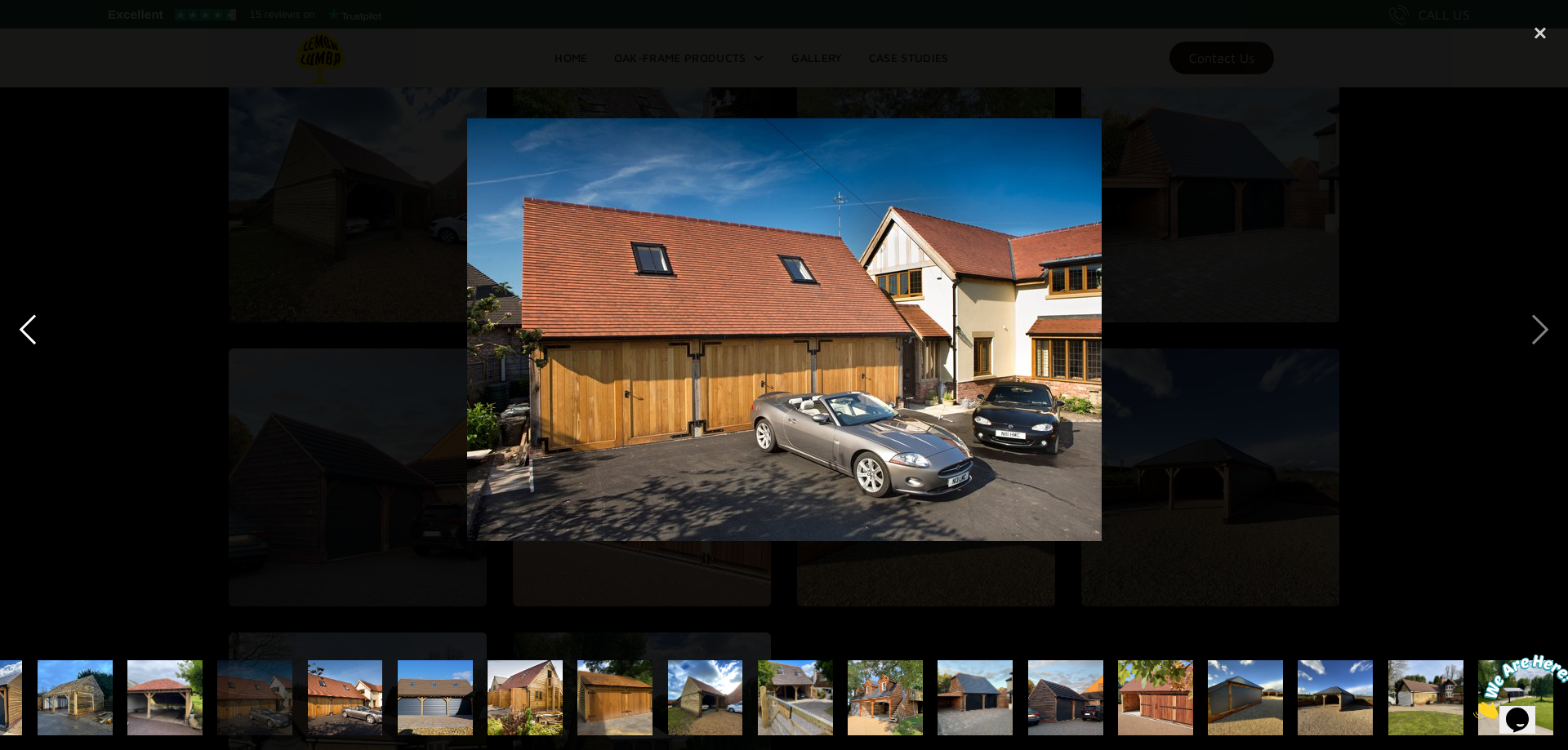
click at [25, 330] on div "previous image" at bounding box center [27, 330] width 56 height 630
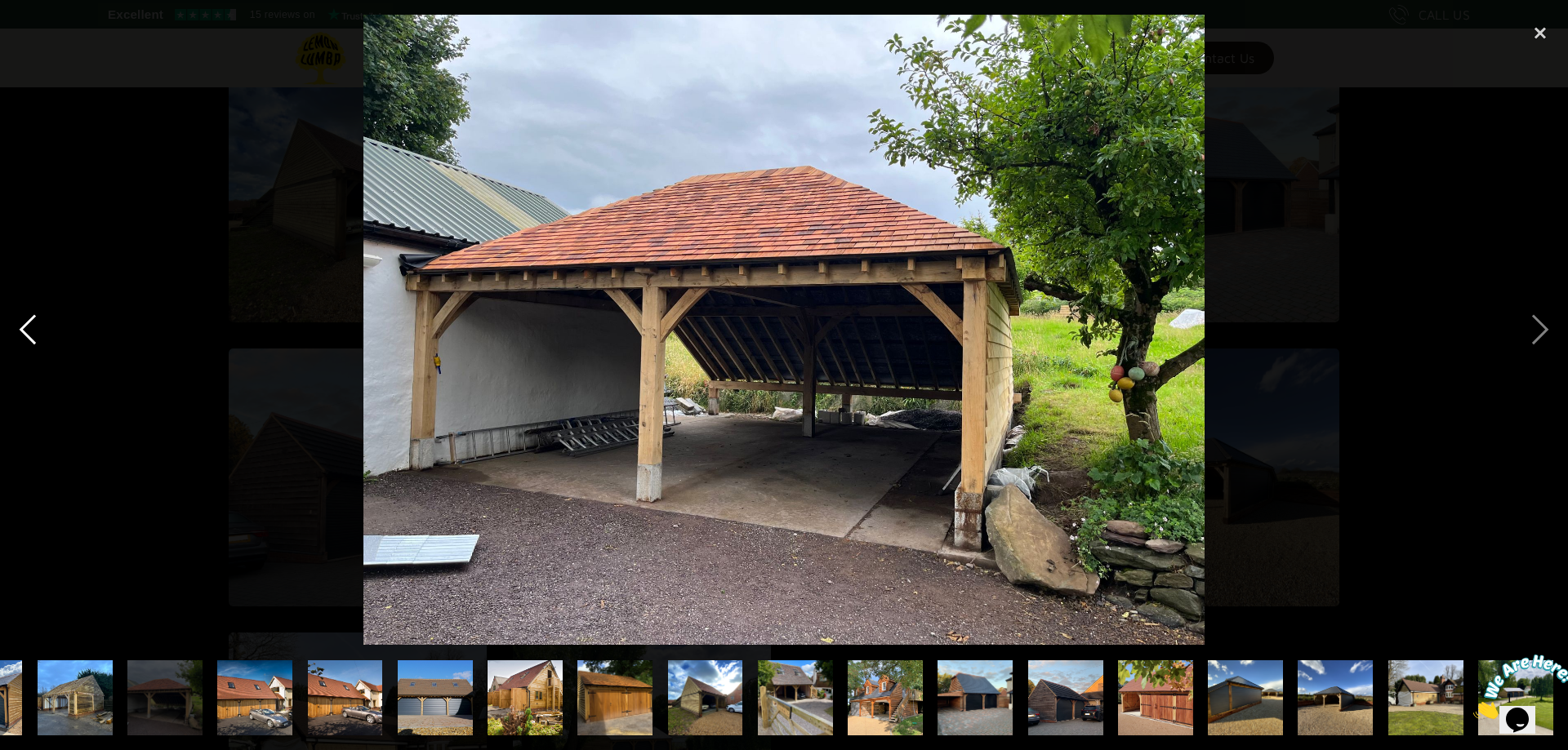
click at [30, 335] on div "previous image" at bounding box center [27, 330] width 56 height 630
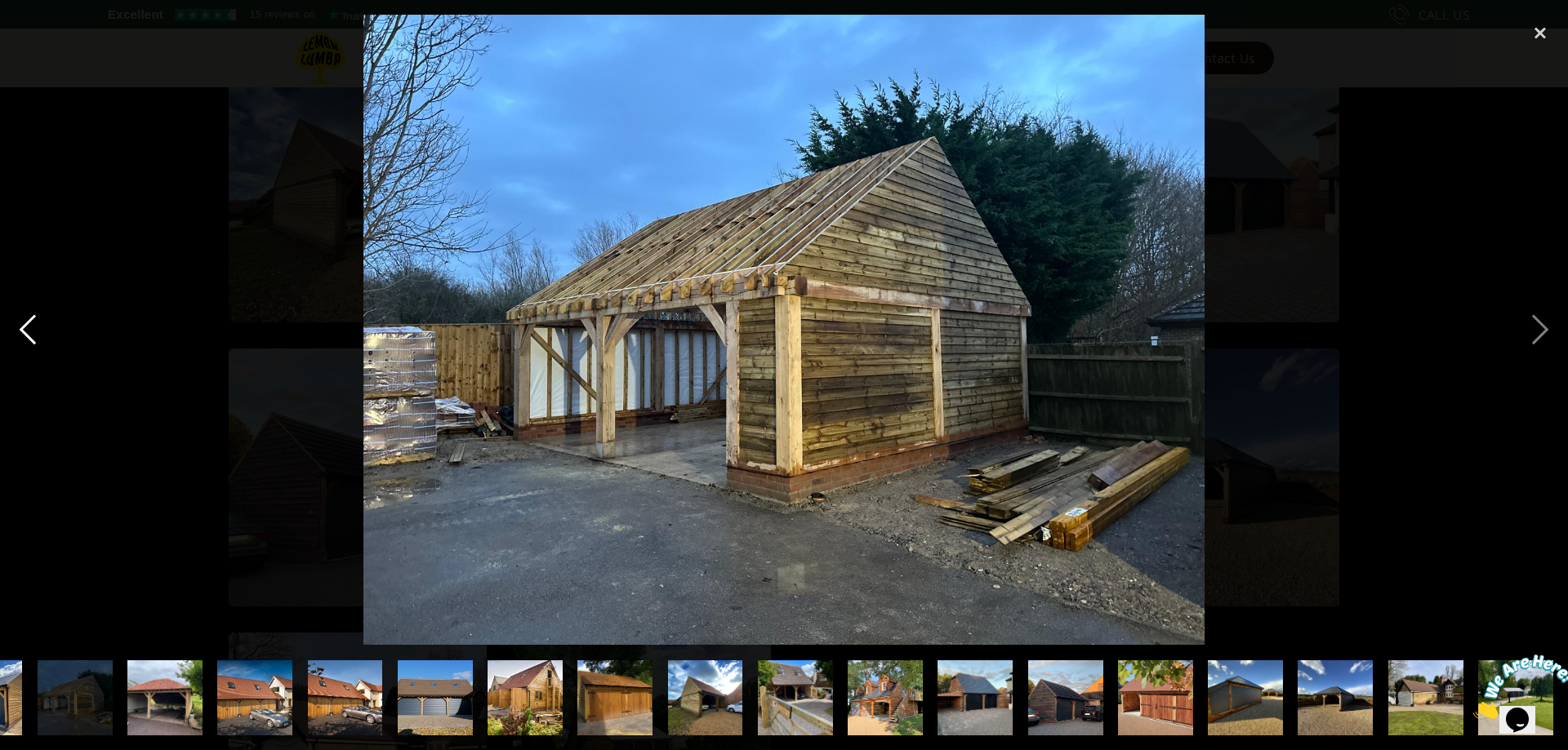
click at [30, 335] on div "previous image" at bounding box center [27, 330] width 56 height 630
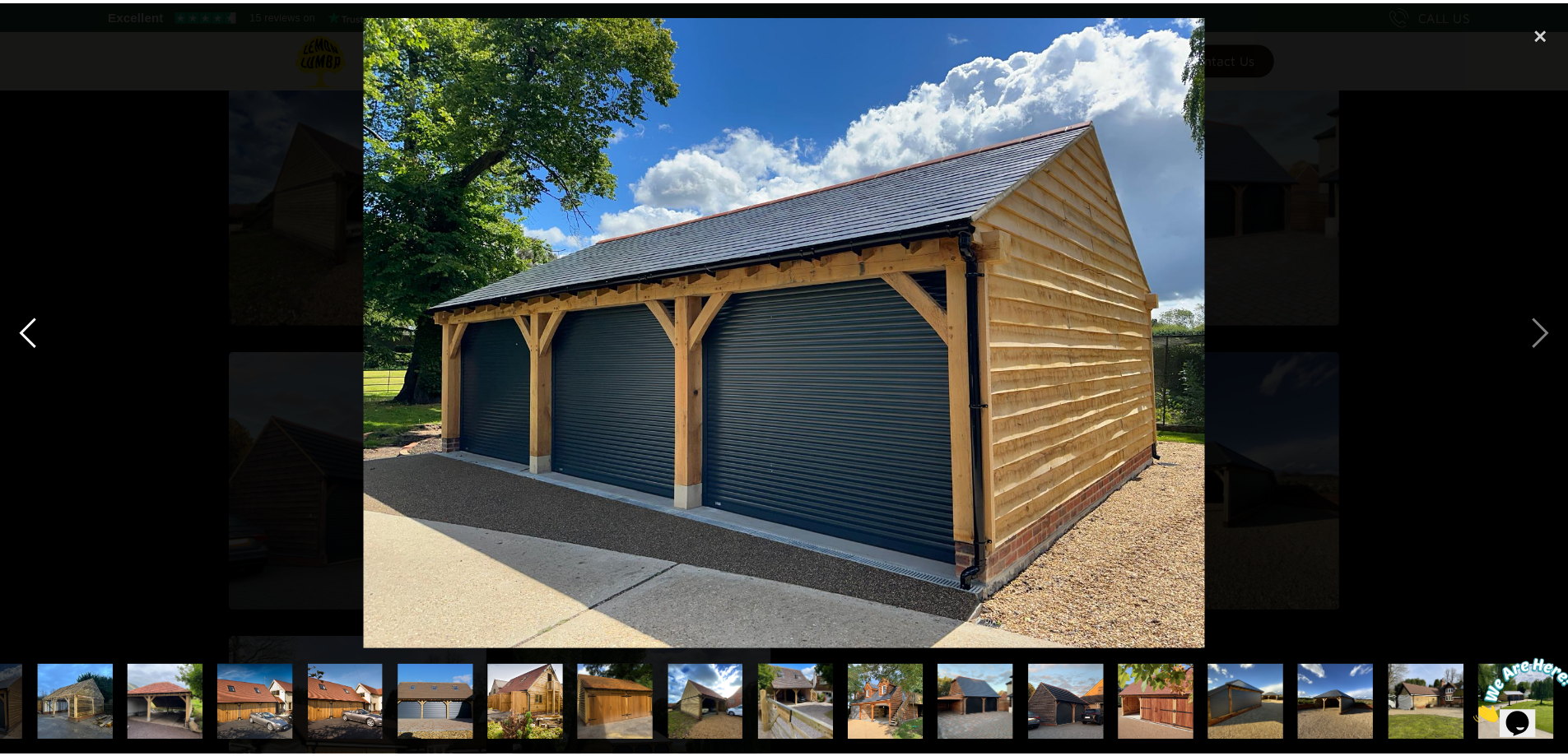
scroll to position [0, 0]
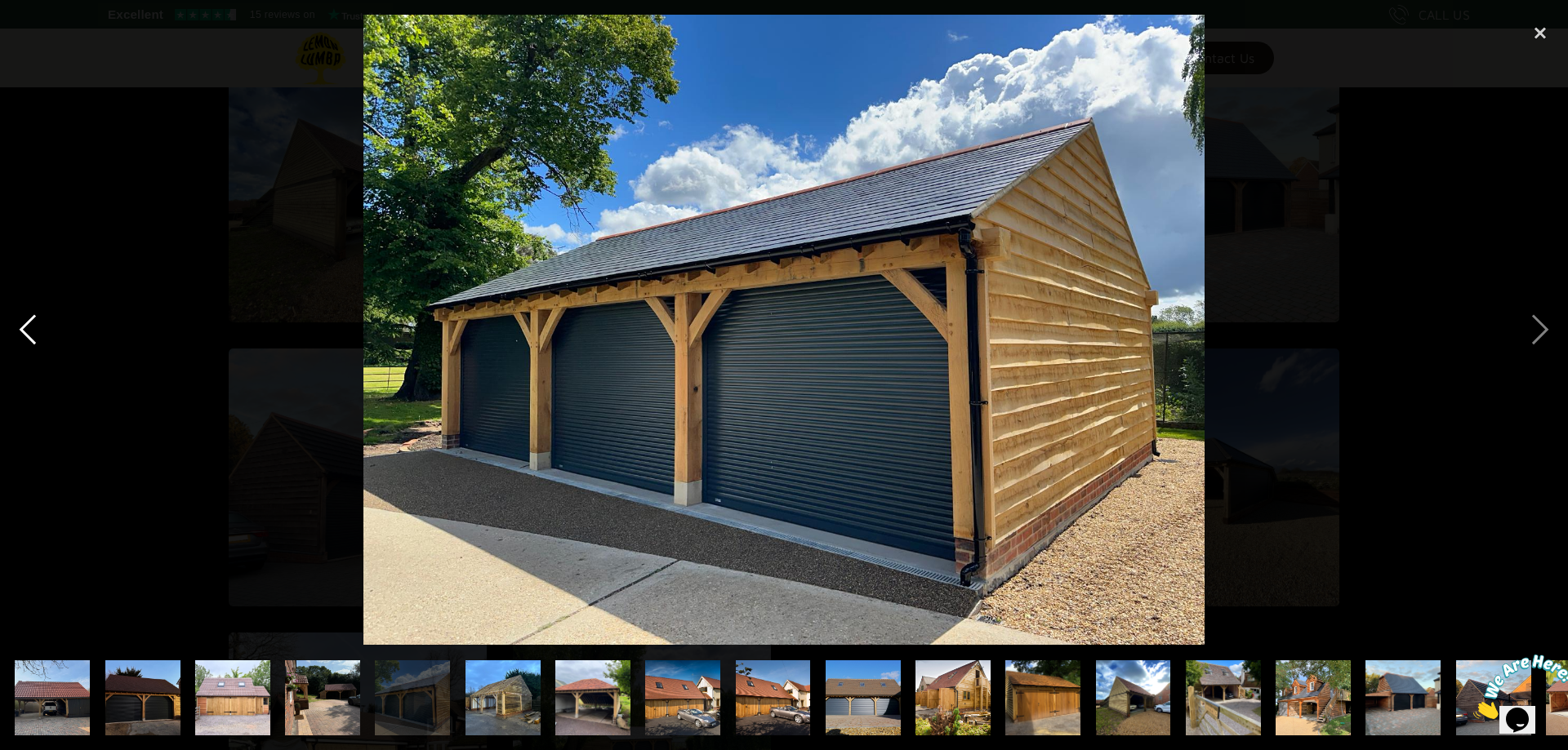
click at [30, 335] on div "previous image" at bounding box center [27, 330] width 56 height 630
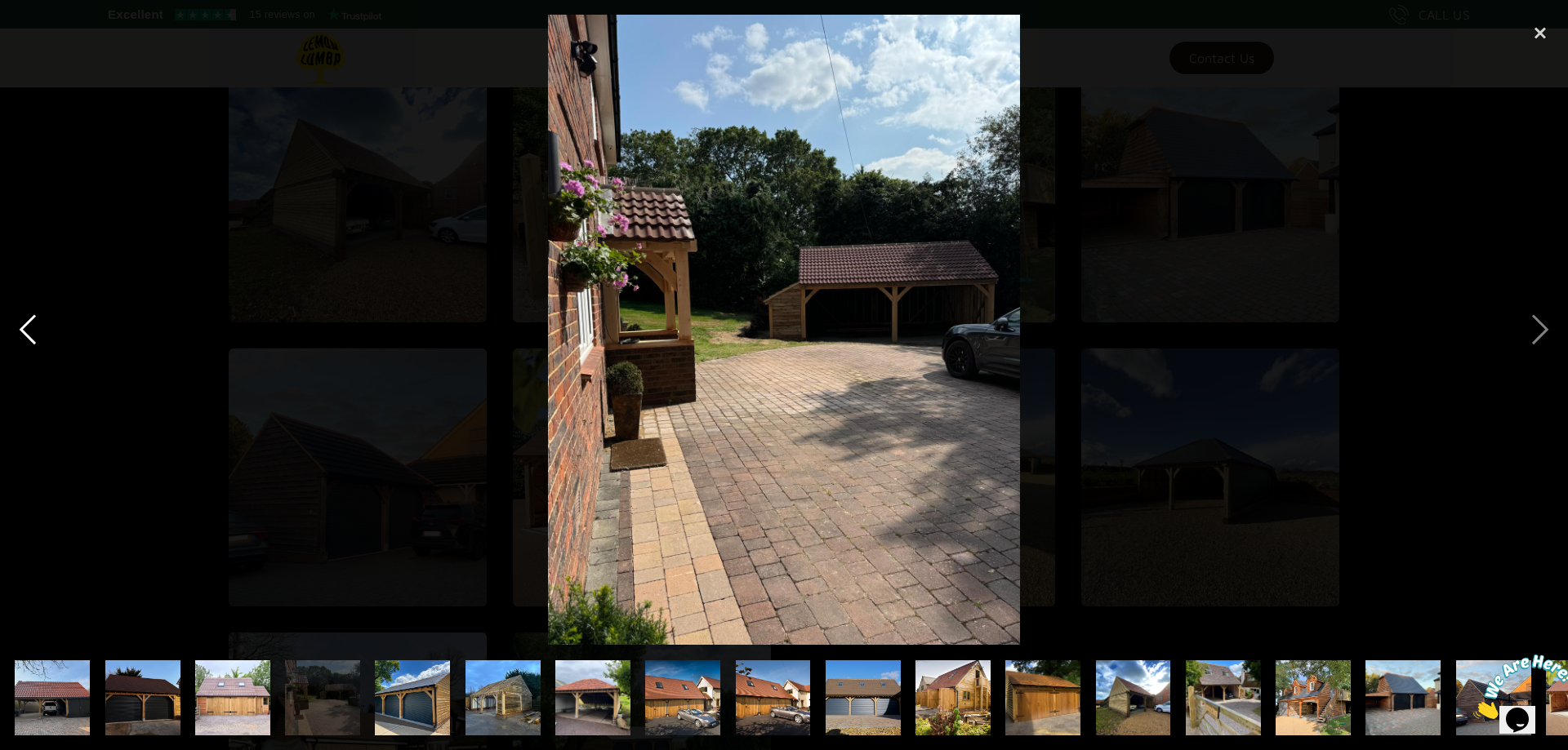
click at [30, 335] on div "previous image" at bounding box center [27, 330] width 56 height 630
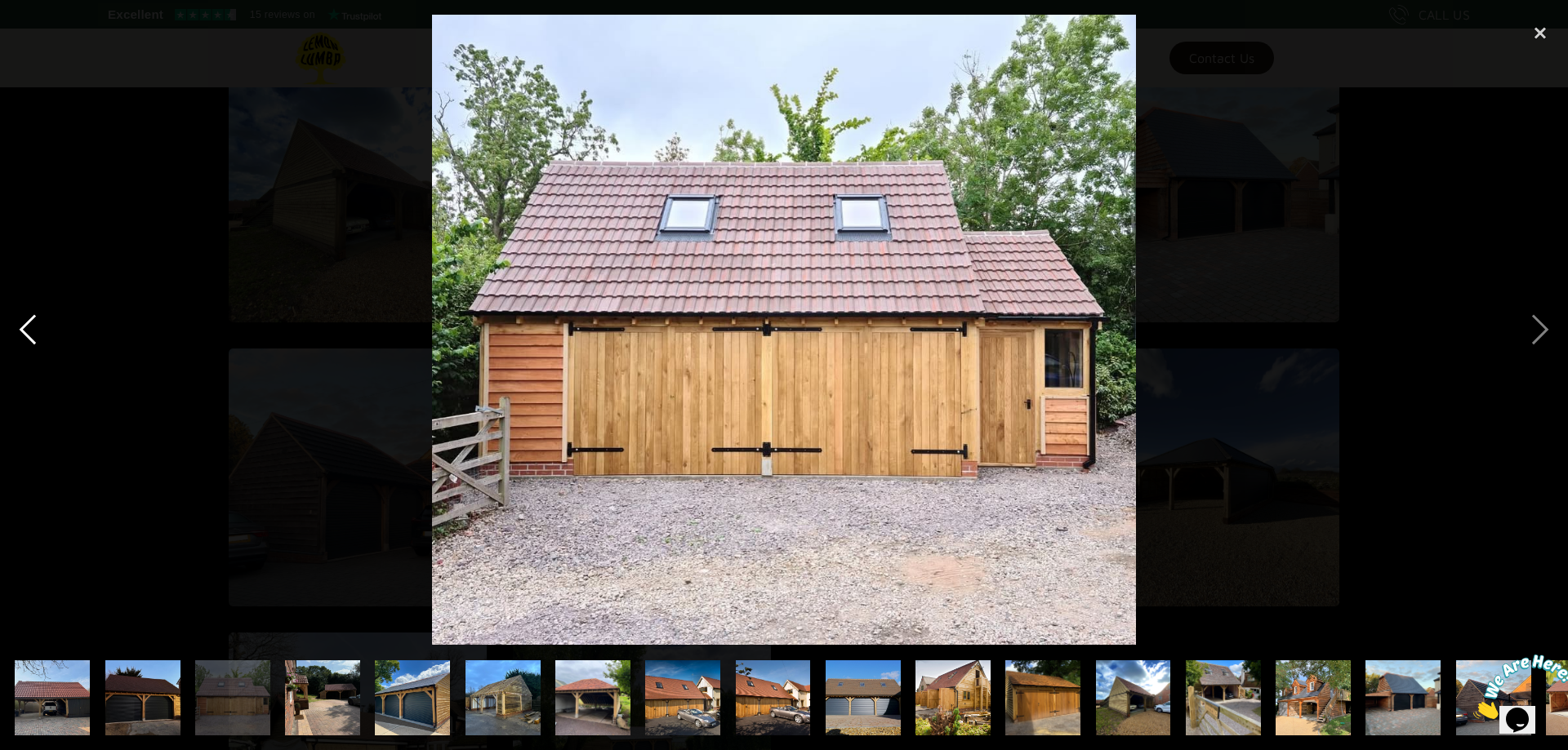
click at [30, 335] on div "previous image" at bounding box center [27, 330] width 56 height 630
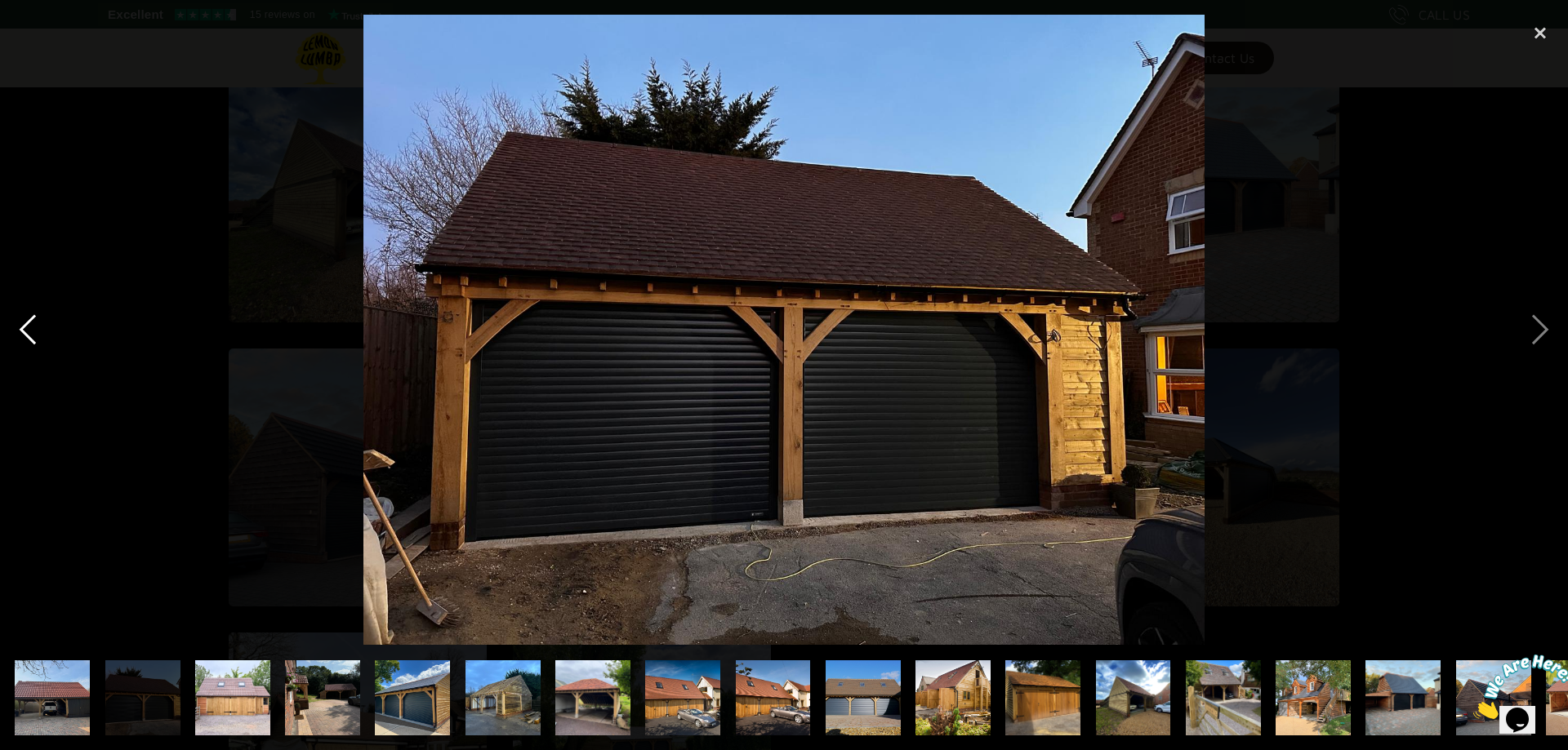
click at [30, 335] on div "previous image" at bounding box center [27, 330] width 56 height 630
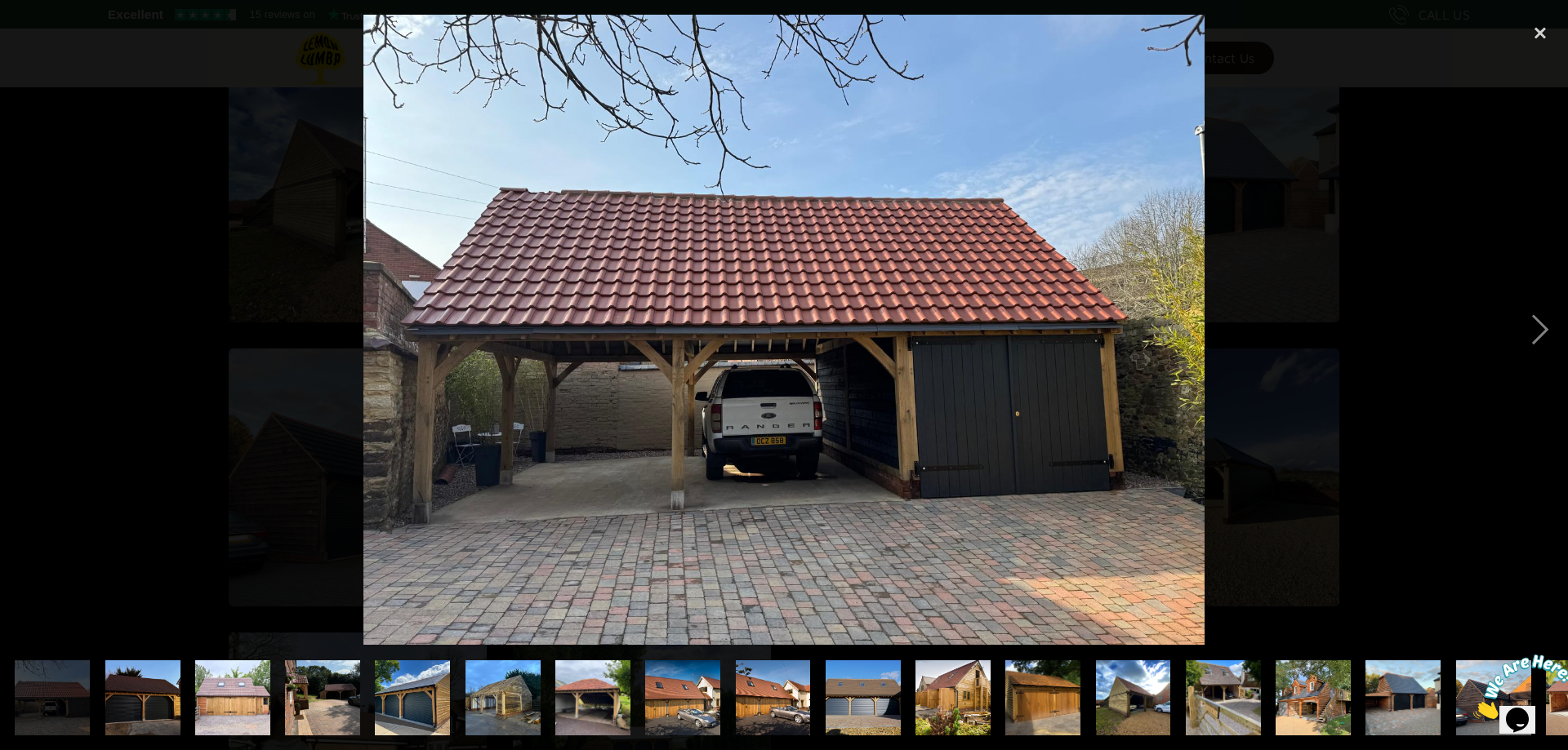
click at [30, 335] on div "previous image" at bounding box center [27, 330] width 56 height 630
click at [33, 346] on div "previous image" at bounding box center [27, 330] width 56 height 630
click at [1543, 35] on div "close lightbox" at bounding box center [1540, 33] width 56 height 36
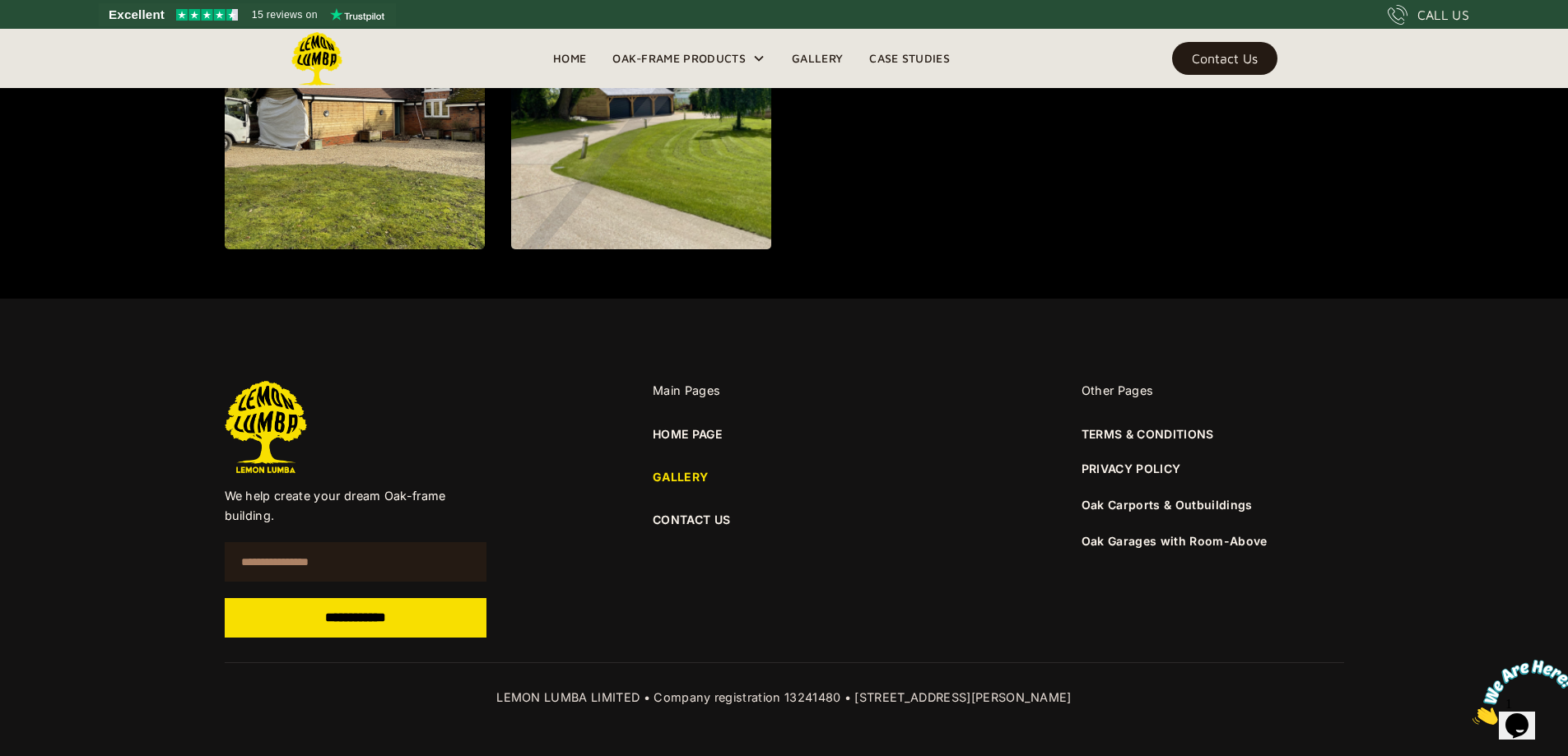
scroll to position [2320, 0]
click at [676, 518] on link "CONTACT US" at bounding box center [784, 519] width 263 height 18
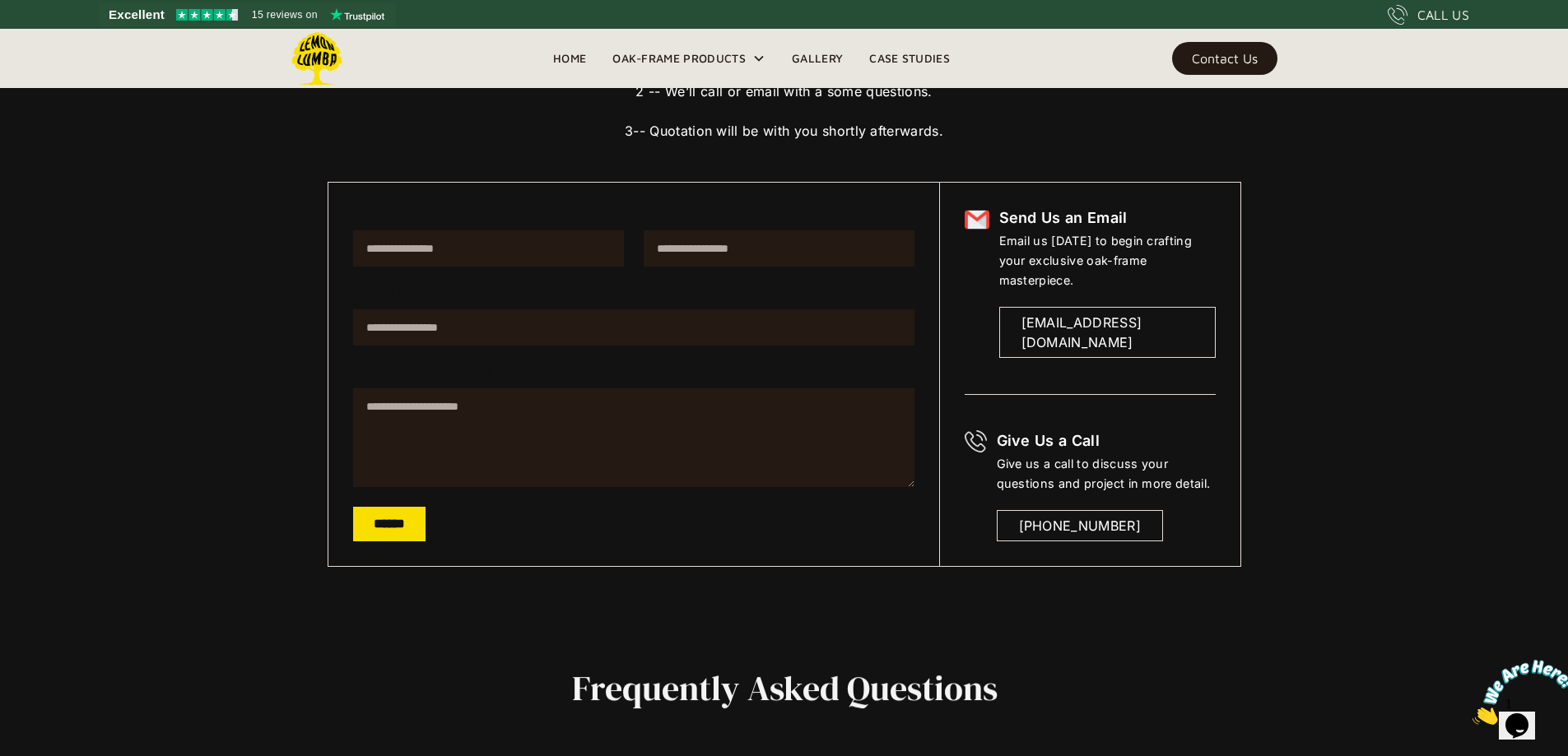
scroll to position [231, 0]
click at [1066, 312] on div "[EMAIL_ADDRESS][DOMAIN_NAME]" at bounding box center [1107, 331] width 172 height 39
click at [392, 256] on input "Name" at bounding box center [488, 248] width 271 height 37
type input "**********"
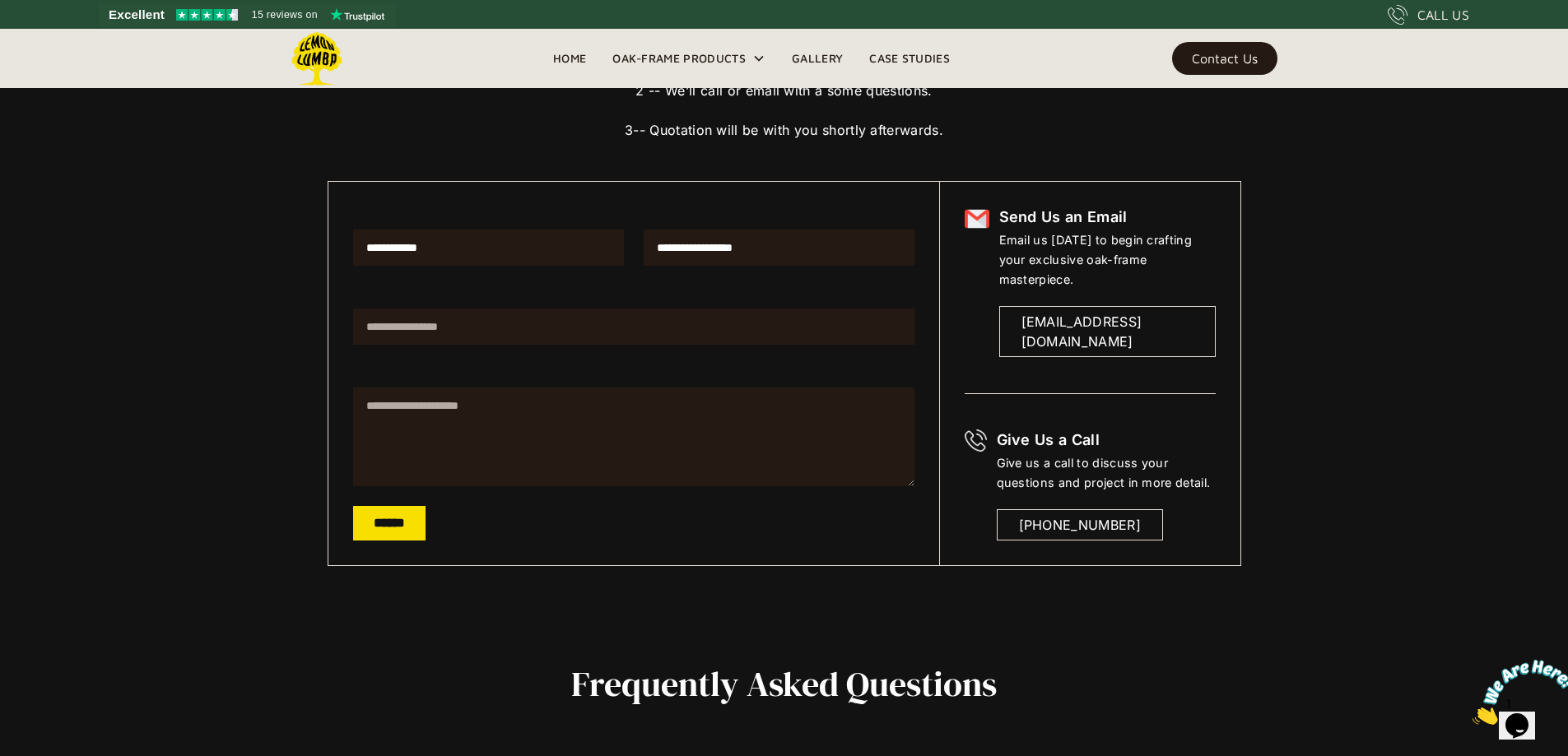
type input "**********"
click at [391, 402] on textarea "How can we help you ?" at bounding box center [633, 436] width 561 height 99
drag, startPoint x: 806, startPoint y: 405, endPoint x: 814, endPoint y: 411, distance: 10.0
click at [811, 408] on textarea "**********" at bounding box center [633, 436] width 561 height 99
click at [755, 421] on textarea "**********" at bounding box center [633, 436] width 561 height 99
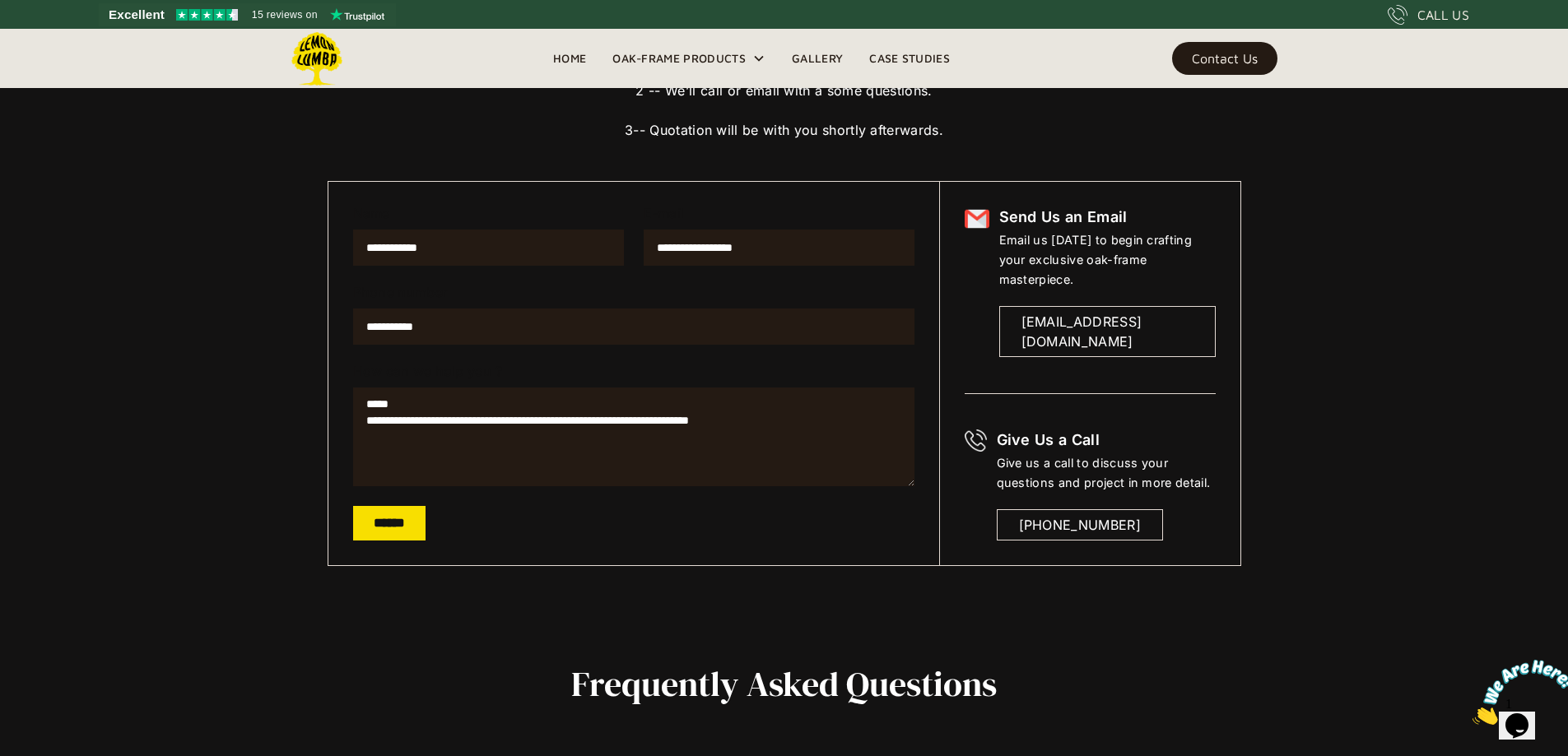
click at [757, 422] on textarea "**********" at bounding box center [633, 436] width 561 height 99
click at [819, 423] on textarea "**********" at bounding box center [633, 436] width 561 height 99
click at [891, 427] on textarea "**********" at bounding box center [633, 436] width 561 height 99
type textarea "**********"
click at [394, 525] on input "******" at bounding box center [388, 523] width 72 height 35
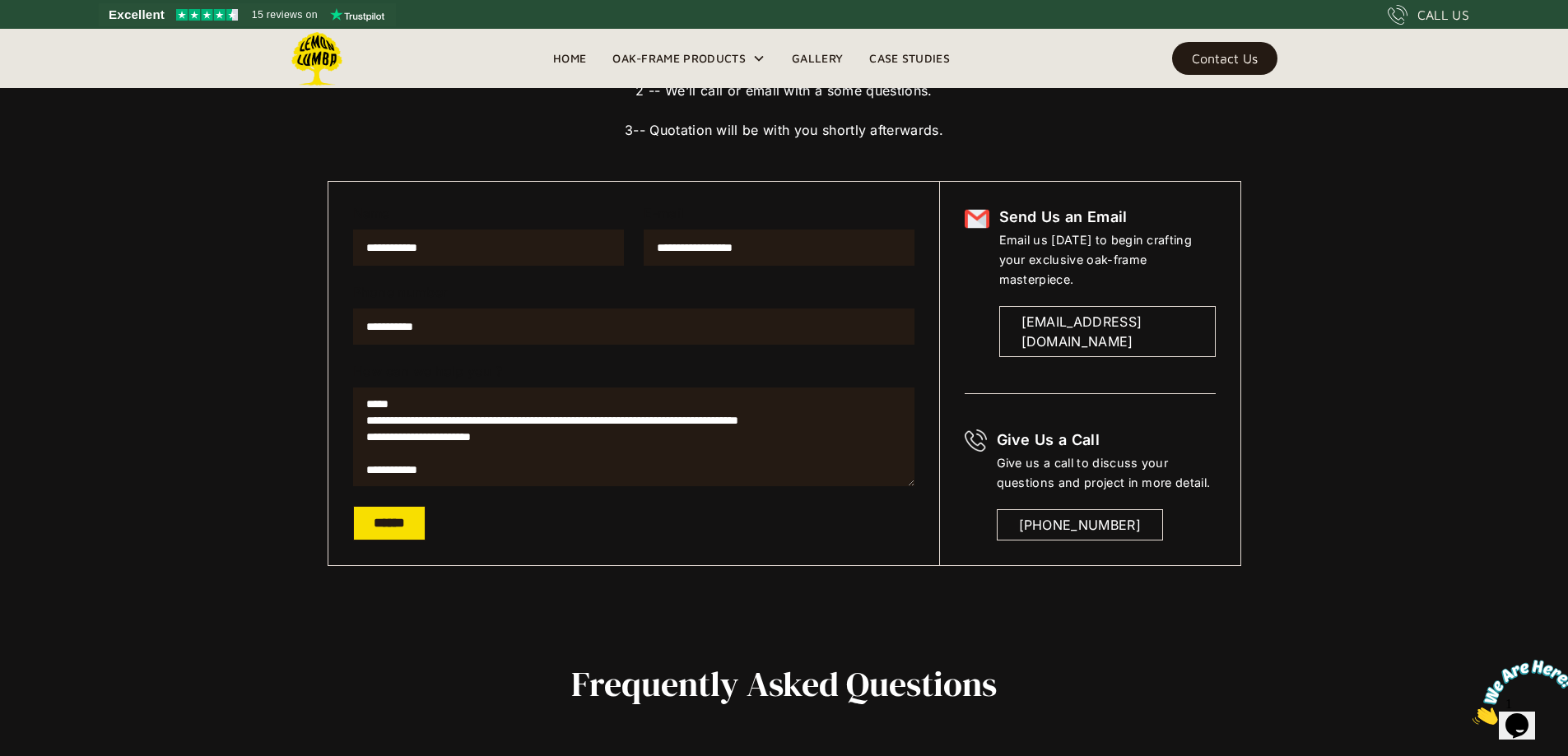
type input "**********"
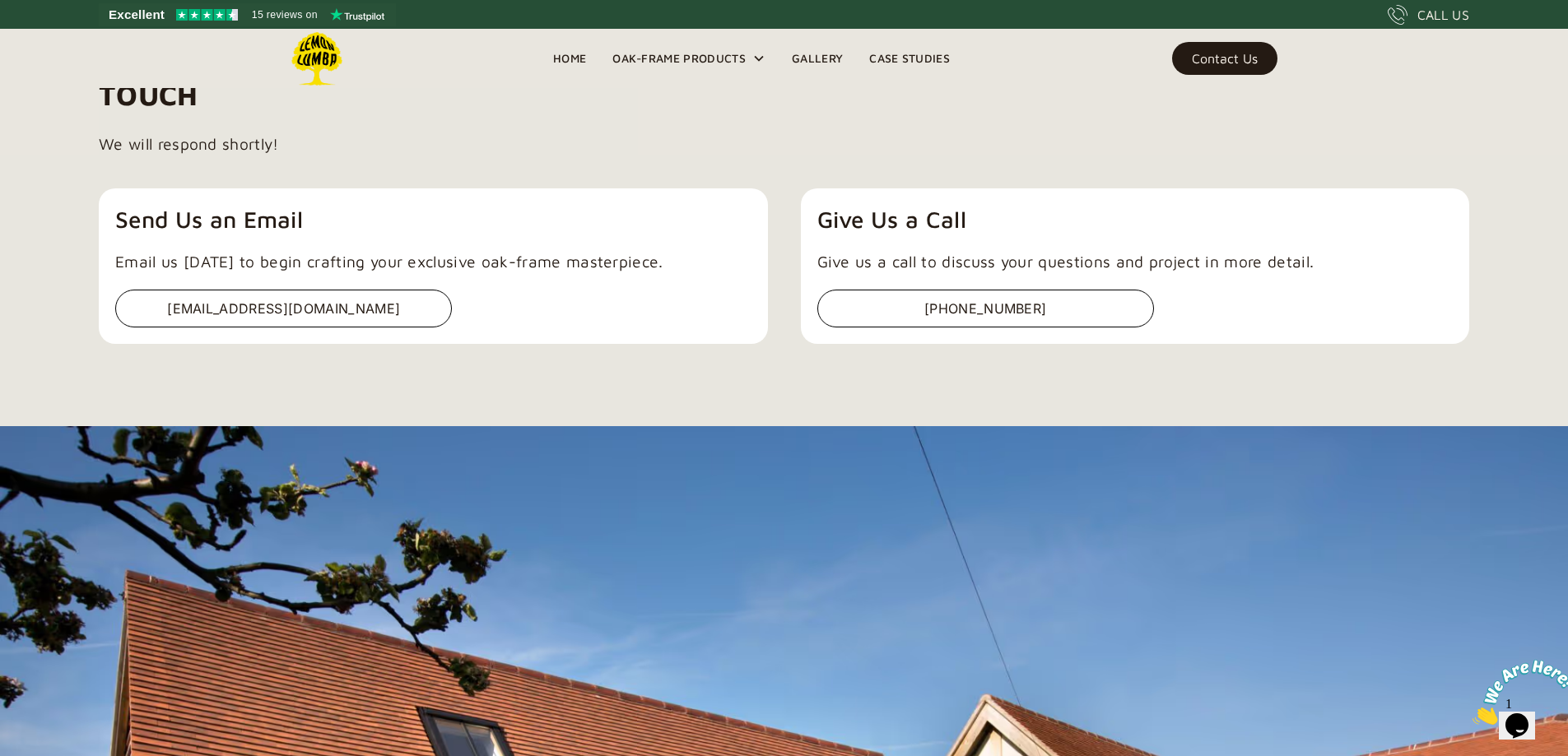
scroll to position [115, 0]
click at [568, 61] on link "Home" at bounding box center [569, 59] width 60 height 25
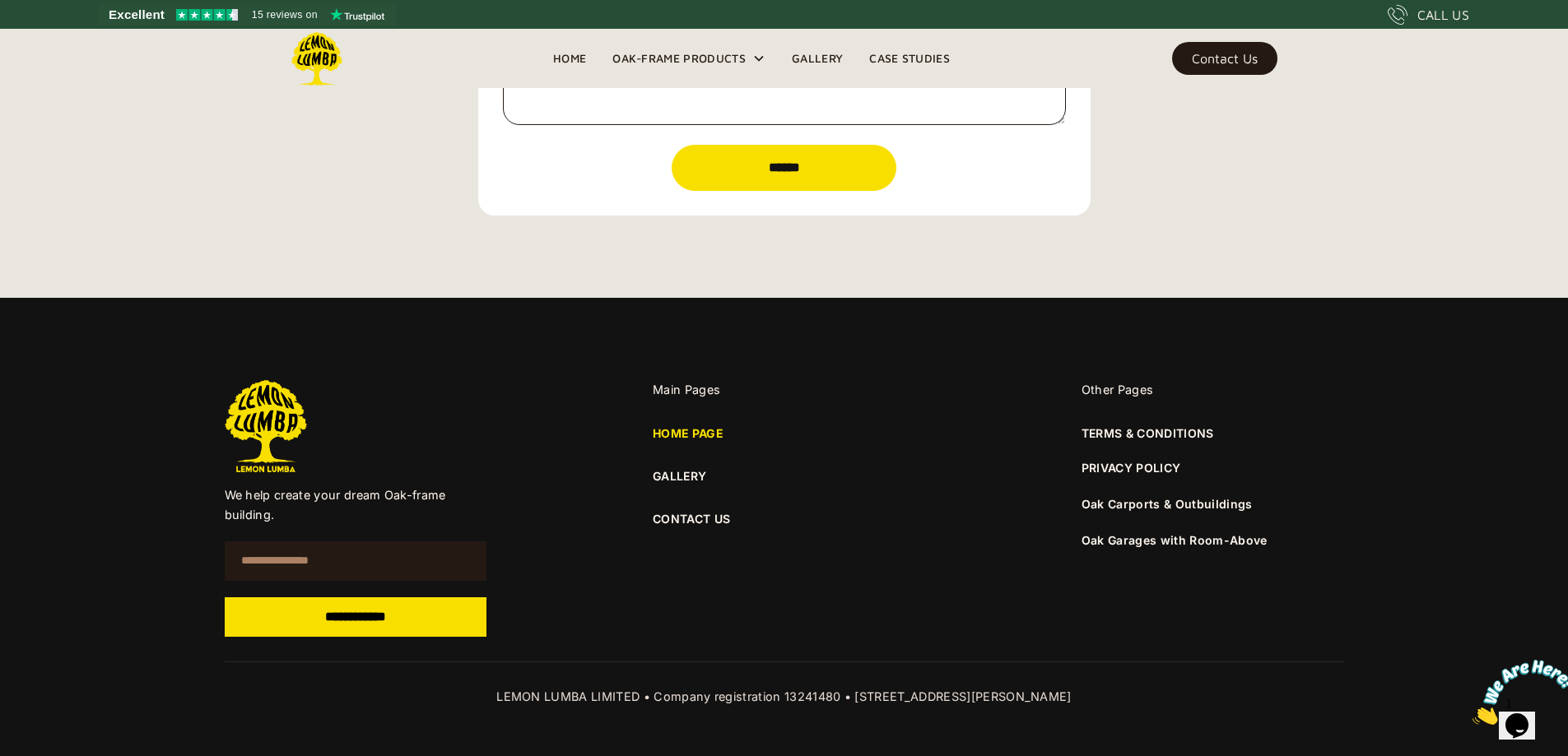
scroll to position [5908, 0]
